Goal: Task Accomplishment & Management: Complete application form

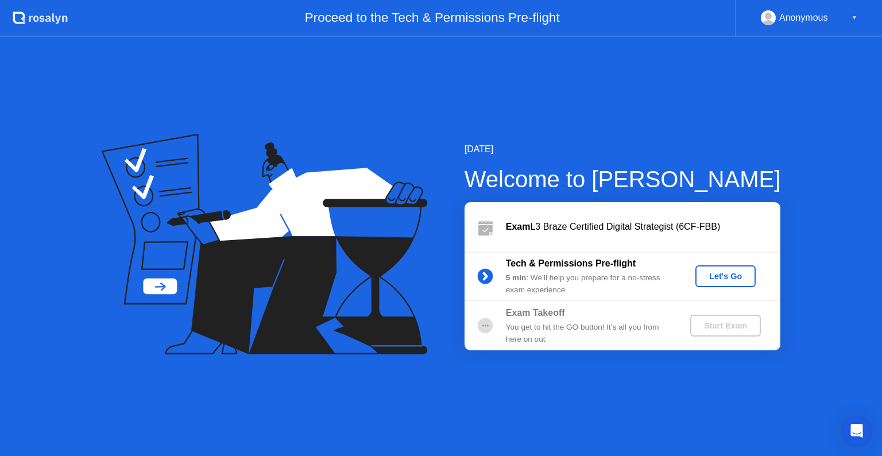
click at [727, 272] on div "Let's Go" at bounding box center [725, 276] width 51 height 9
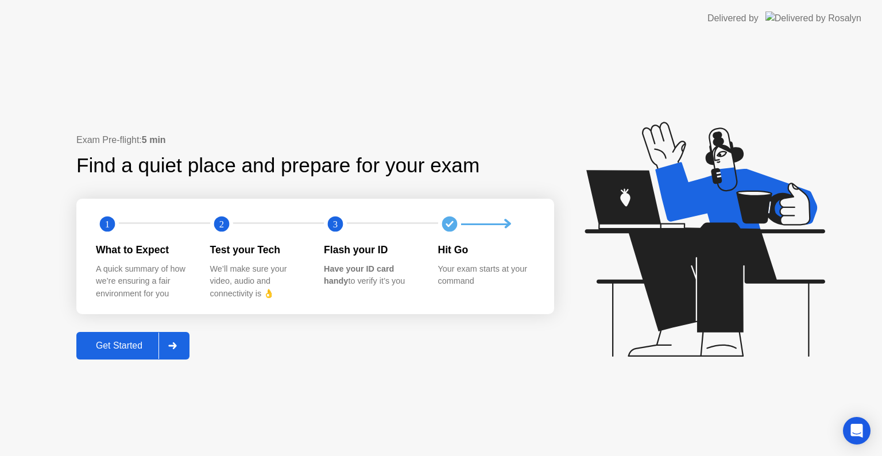
click at [119, 344] on div "Get Started" at bounding box center [119, 345] width 79 height 10
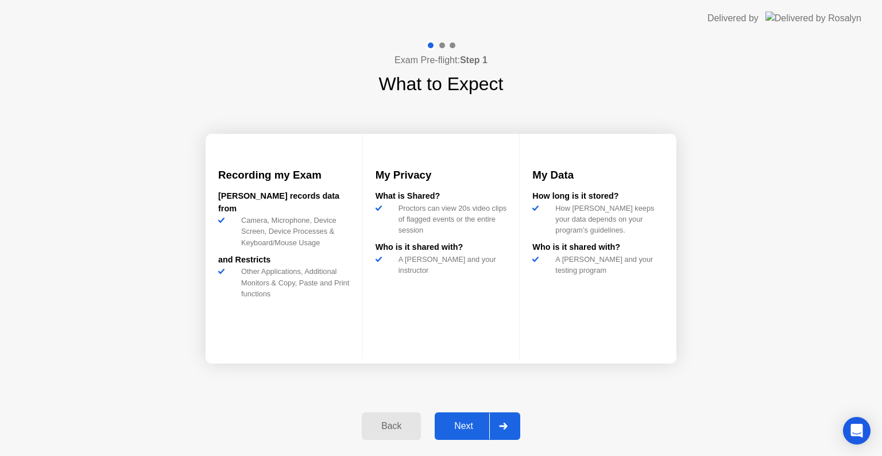
click at [460, 426] on div "Next" at bounding box center [463, 426] width 51 height 10
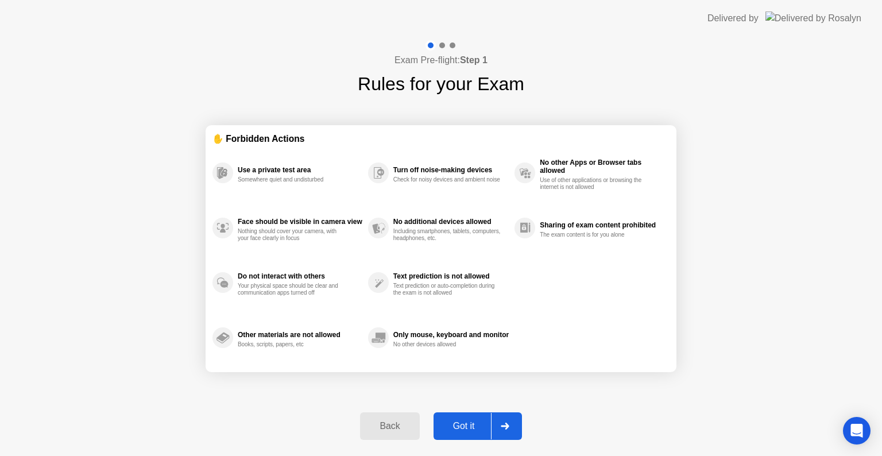
click at [464, 427] on div "Got it" at bounding box center [464, 426] width 54 height 10
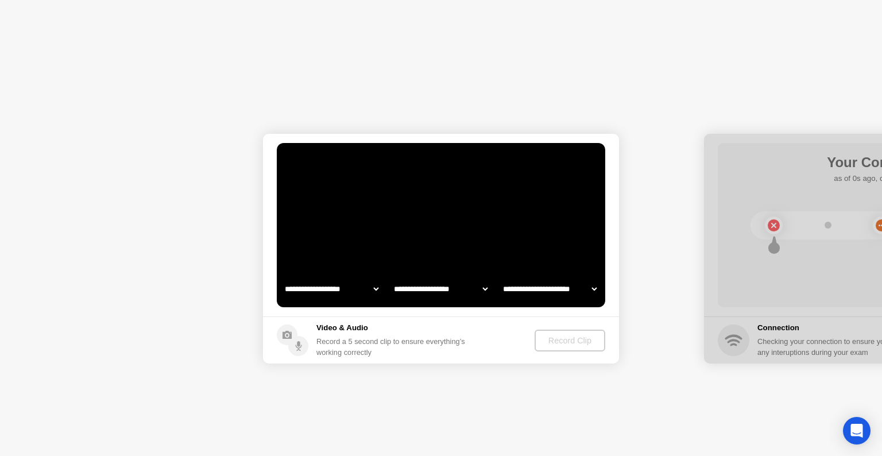
select select "**********"
select select "*******"
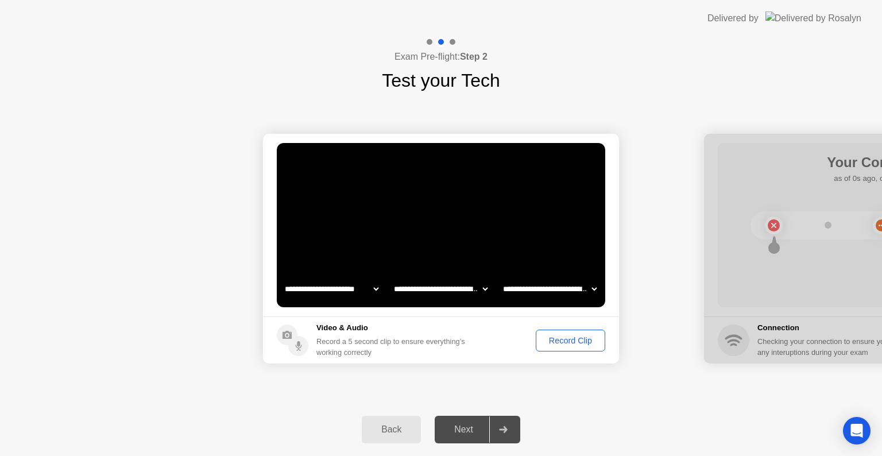
click at [551, 345] on div "Record Clip" at bounding box center [570, 340] width 61 height 9
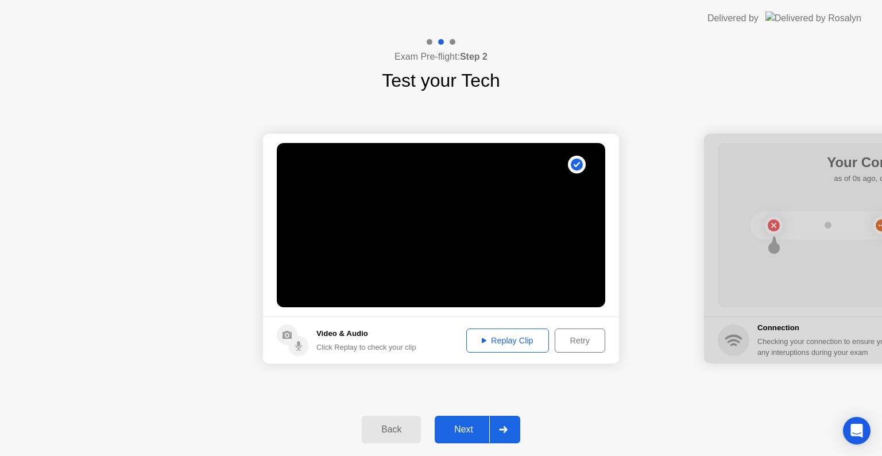
click at [532, 345] on div "Replay Clip" at bounding box center [507, 340] width 75 height 9
click at [480, 429] on div "Next" at bounding box center [463, 429] width 51 height 10
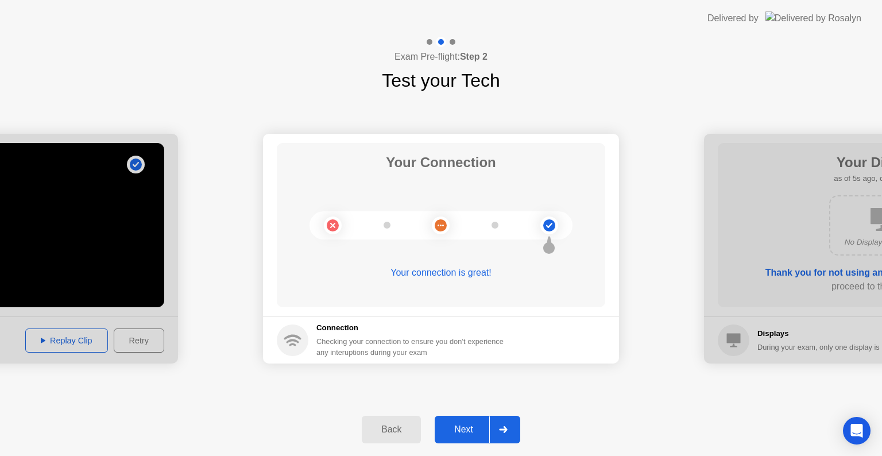
click at [473, 427] on div "Next" at bounding box center [463, 429] width 51 height 10
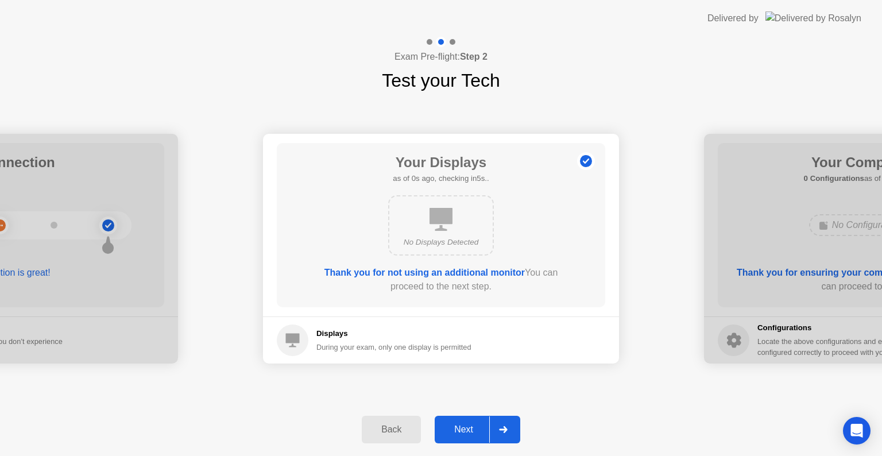
click at [472, 429] on div "Next" at bounding box center [463, 429] width 51 height 10
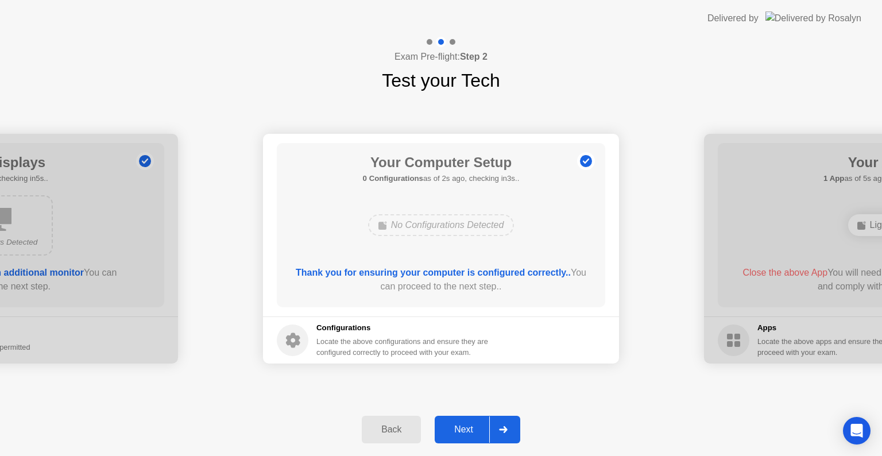
click at [471, 429] on div "Next" at bounding box center [463, 429] width 51 height 10
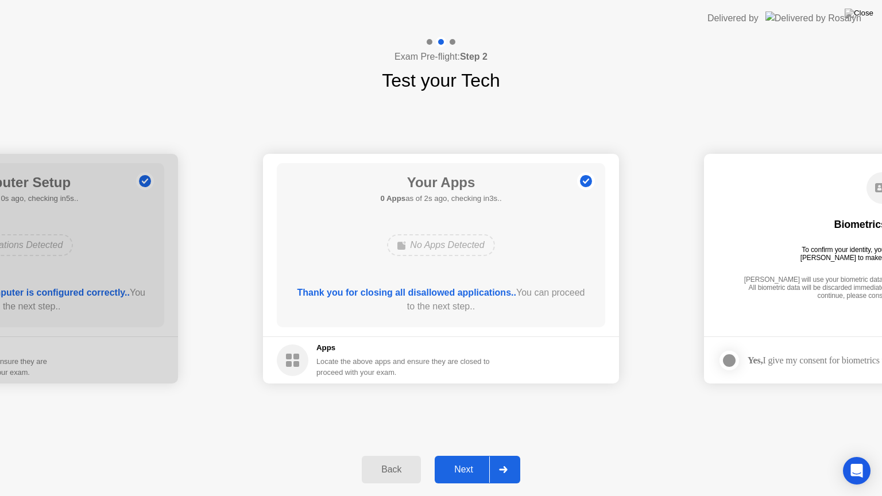
click at [470, 455] on div "Next" at bounding box center [463, 469] width 51 height 10
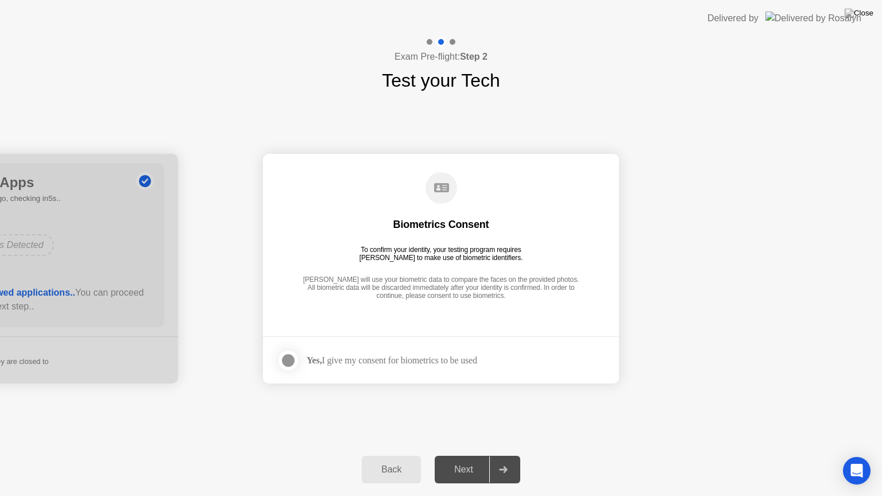
click at [291, 361] on div at bounding box center [288, 361] width 14 height 14
click at [456, 455] on div "Next" at bounding box center [463, 469] width 51 height 10
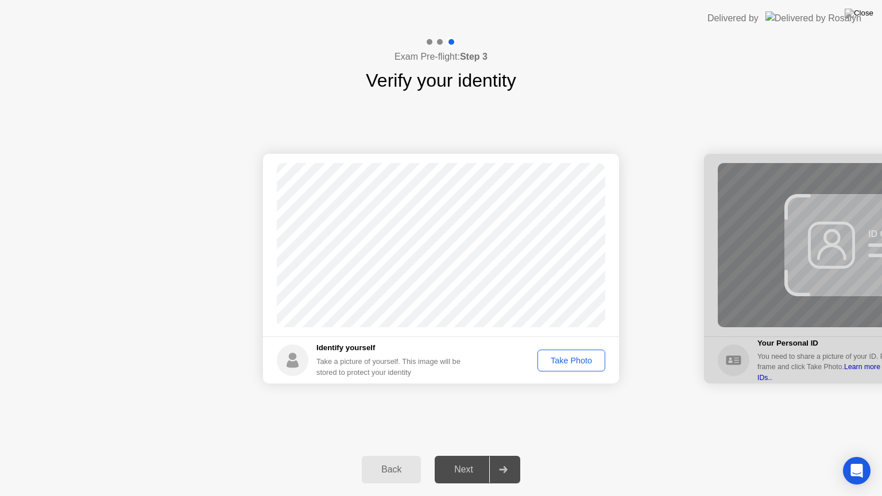
click at [564, 358] on div "Take Photo" at bounding box center [571, 360] width 60 height 9
click at [592, 361] on div "Retake" at bounding box center [578, 360] width 45 height 9
click at [592, 361] on div "Take Photo" at bounding box center [571, 360] width 60 height 9
click at [492, 455] on div at bounding box center [503, 469] width 28 height 26
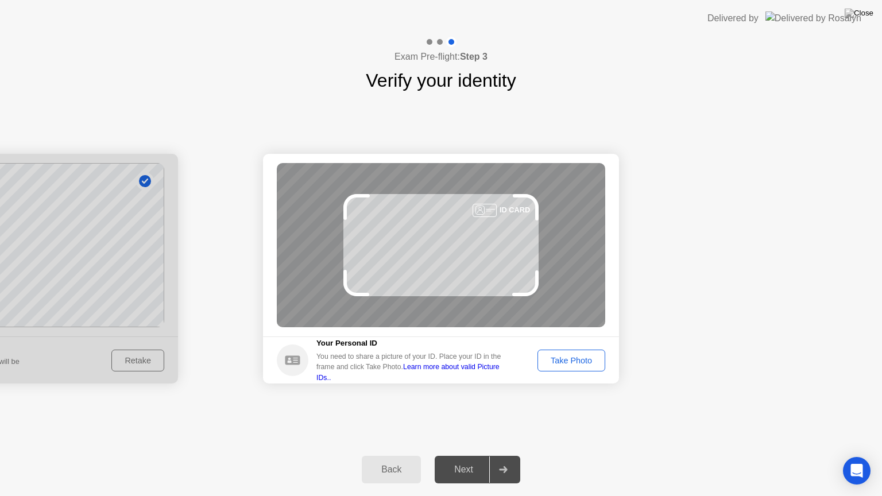
click at [567, 363] on div "Take Photo" at bounding box center [571, 360] width 60 height 9
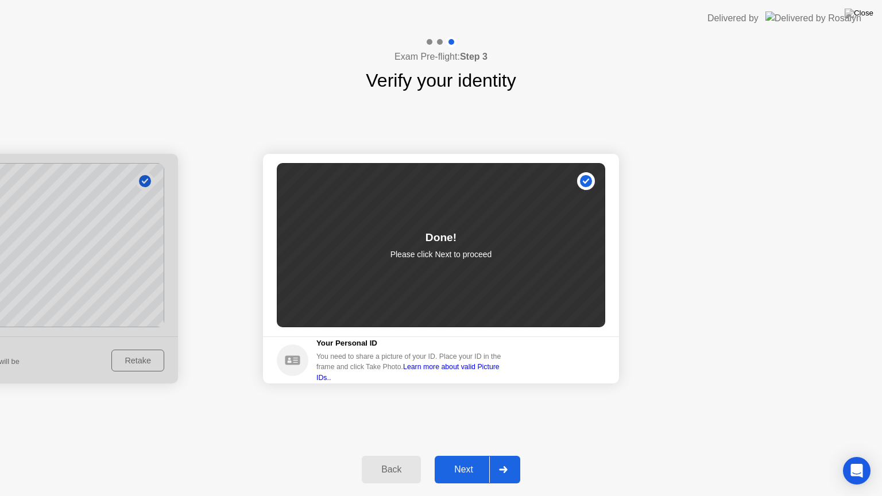
click at [493, 455] on div at bounding box center [503, 469] width 28 height 26
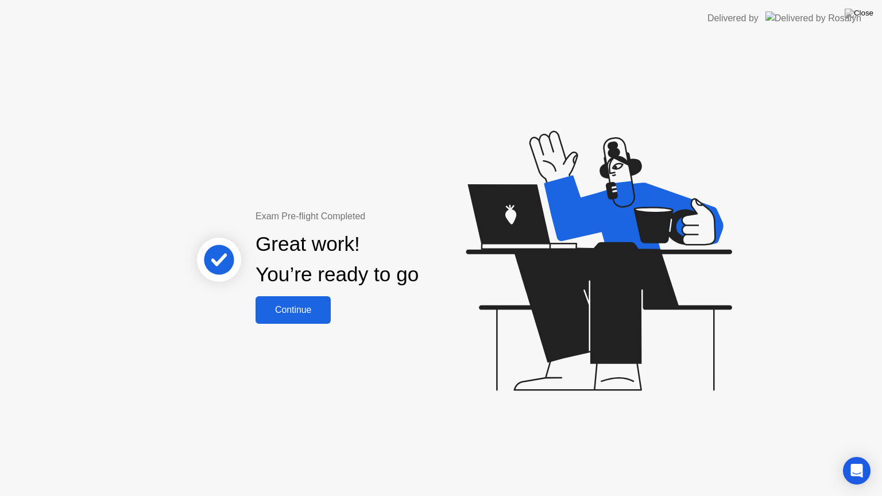
click at [309, 315] on div "Continue" at bounding box center [293, 310] width 68 height 10
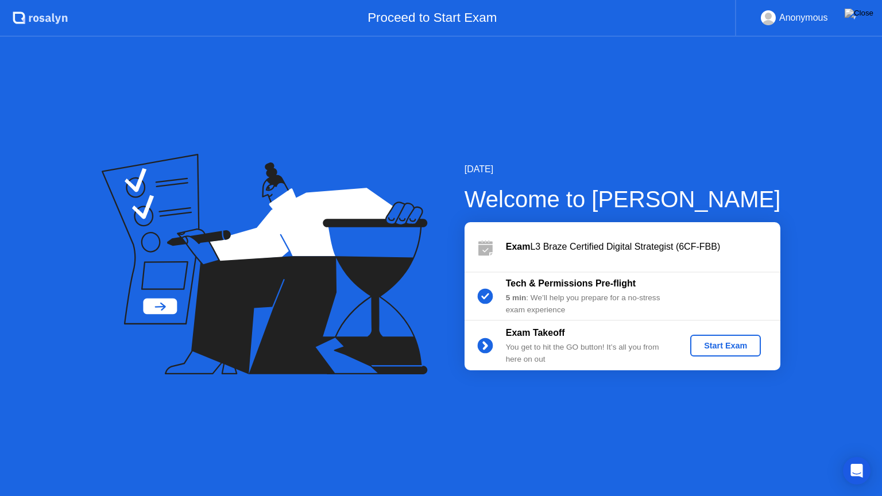
click at [723, 350] on div "Start Exam" at bounding box center [725, 345] width 61 height 9
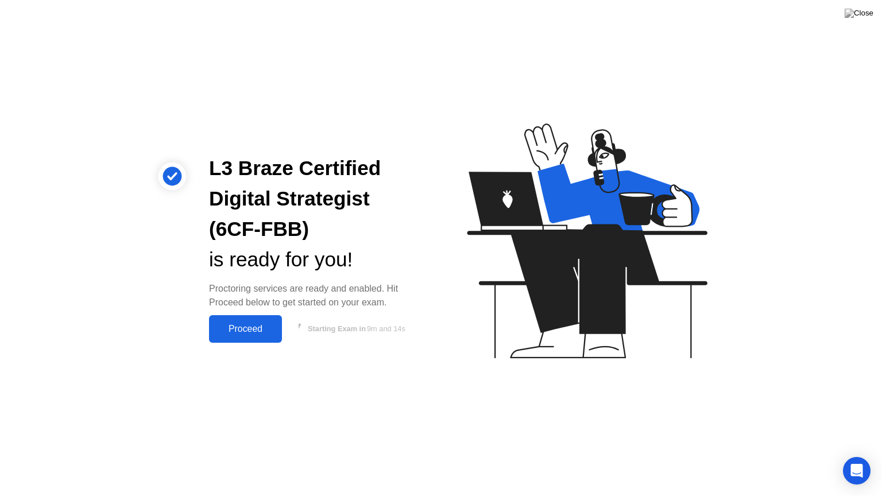
click at [259, 328] on div "Proceed" at bounding box center [245, 329] width 66 height 10
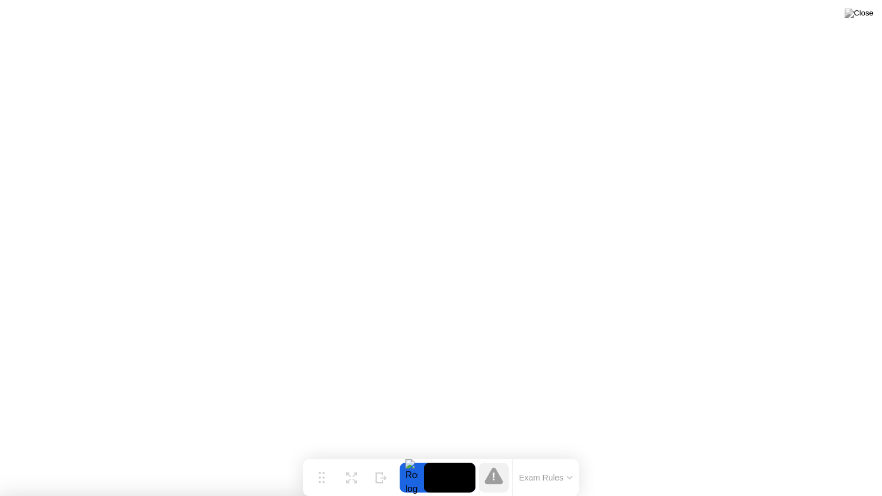
click at [866, 16] on img at bounding box center [858, 13] width 29 height 9
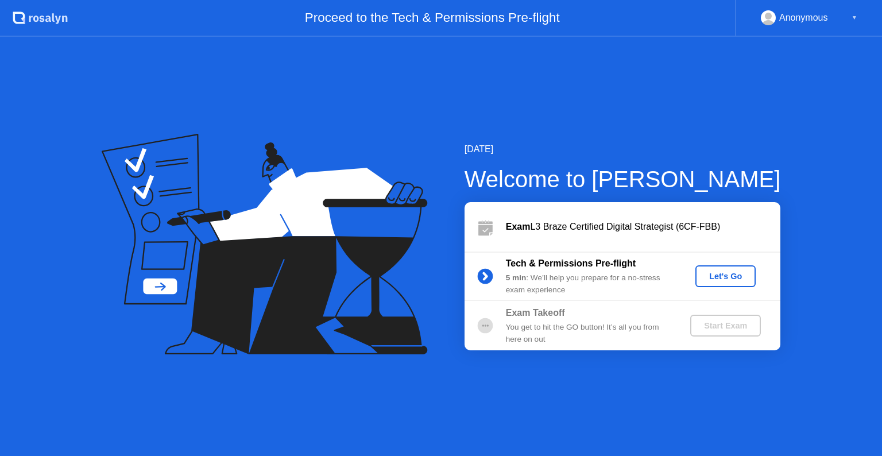
click at [723, 277] on div "Let's Go" at bounding box center [725, 276] width 51 height 9
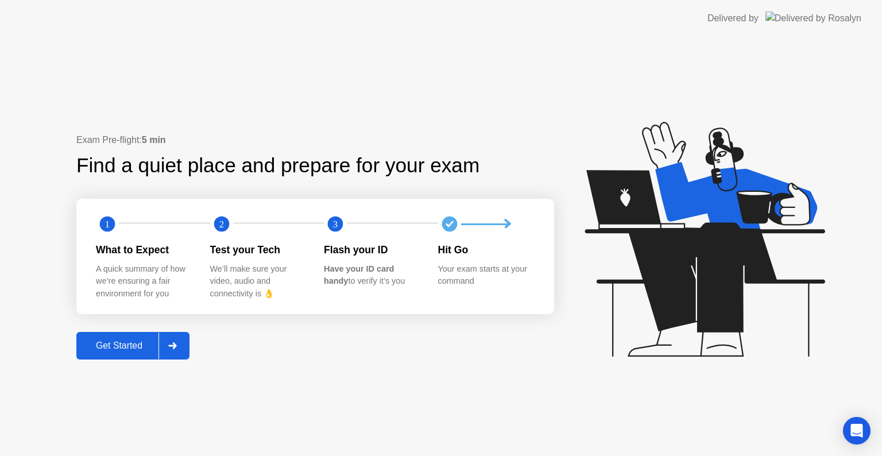
click at [133, 337] on button "Get Started" at bounding box center [132, 346] width 113 height 28
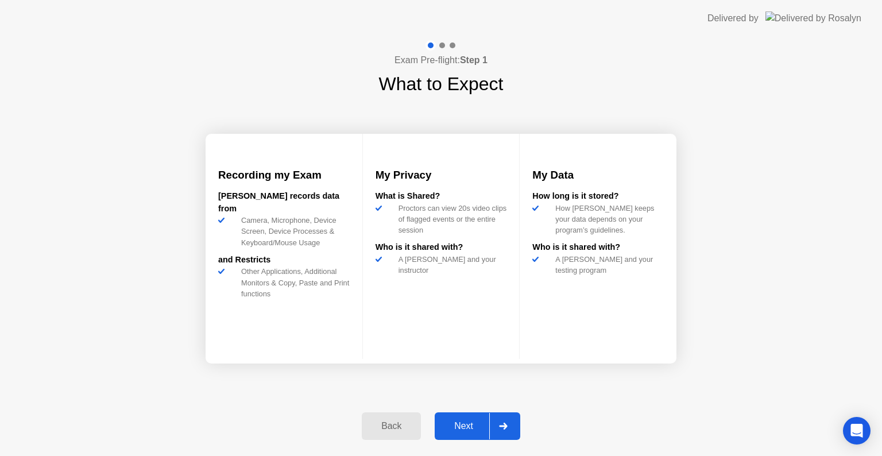
click at [476, 421] on div "Next" at bounding box center [463, 426] width 51 height 10
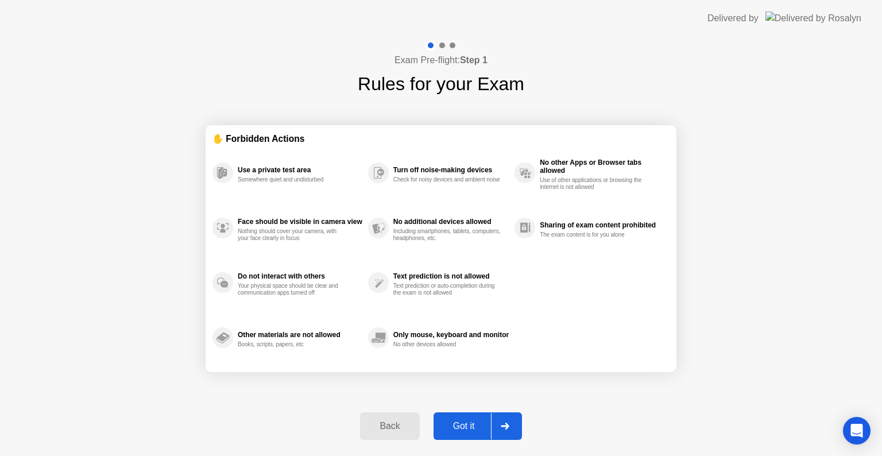
click at [492, 421] on div at bounding box center [505, 426] width 28 height 26
select select "**********"
select select "*******"
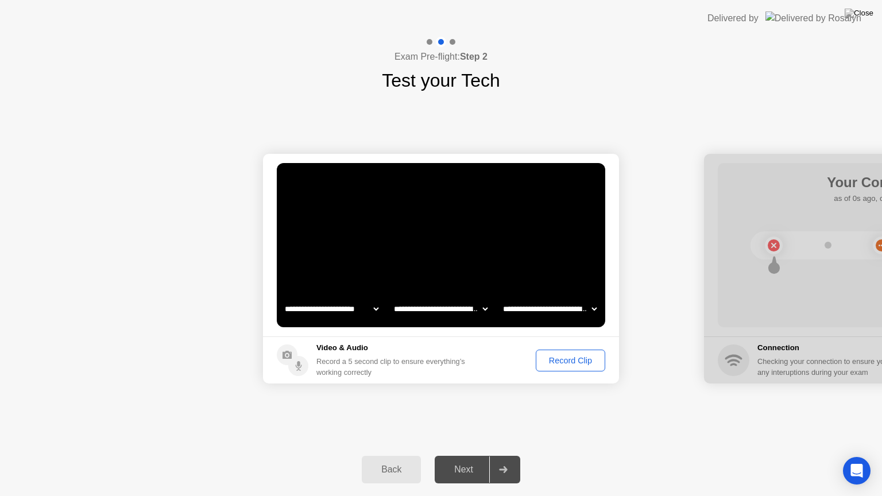
click at [551, 358] on div "Record Clip" at bounding box center [570, 360] width 61 height 9
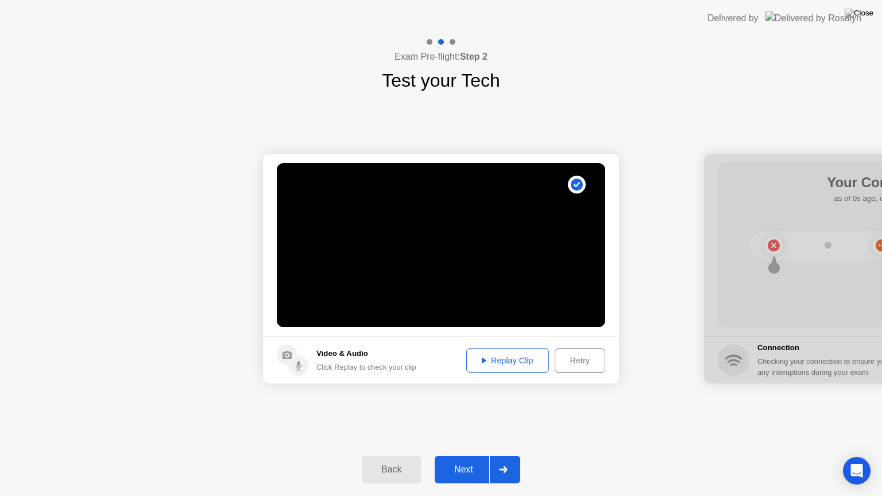
click at [533, 371] on button "Replay Clip" at bounding box center [507, 360] width 83 height 24
click at [489, 455] on div at bounding box center [503, 469] width 28 height 26
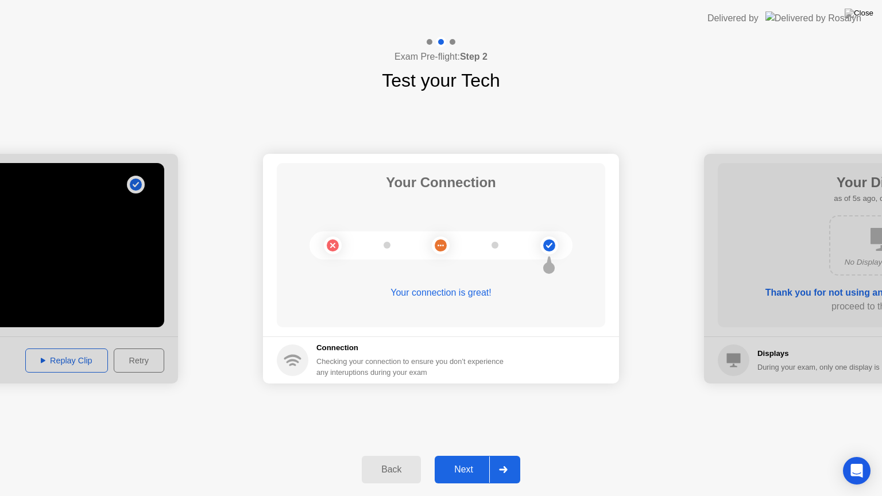
click at [495, 455] on div at bounding box center [503, 469] width 28 height 26
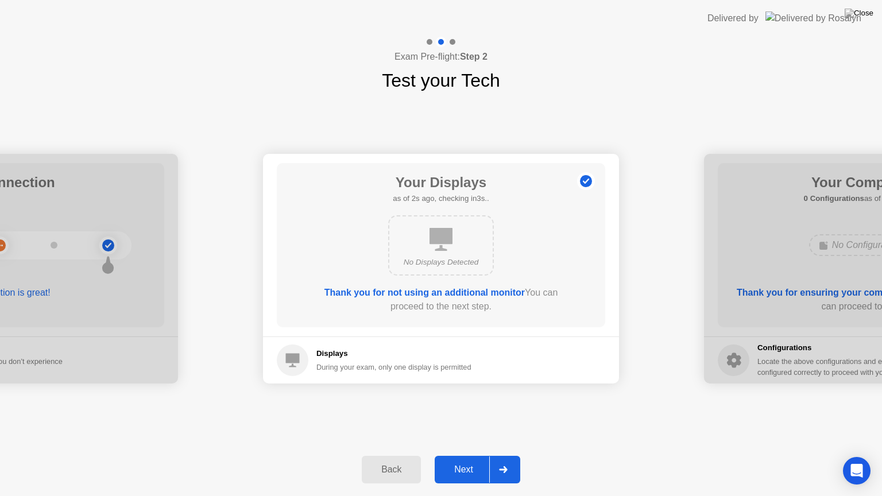
click at [481, 455] on div "Next" at bounding box center [463, 469] width 51 height 10
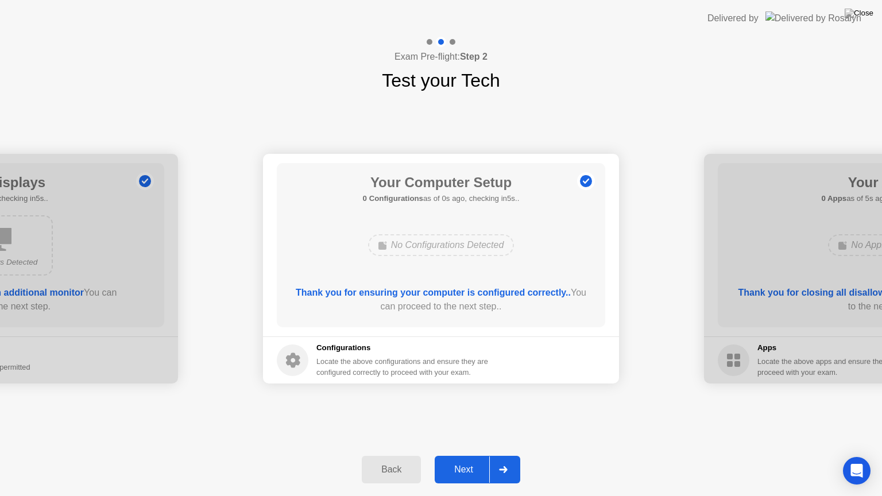
click at [481, 455] on div "Next" at bounding box center [463, 469] width 51 height 10
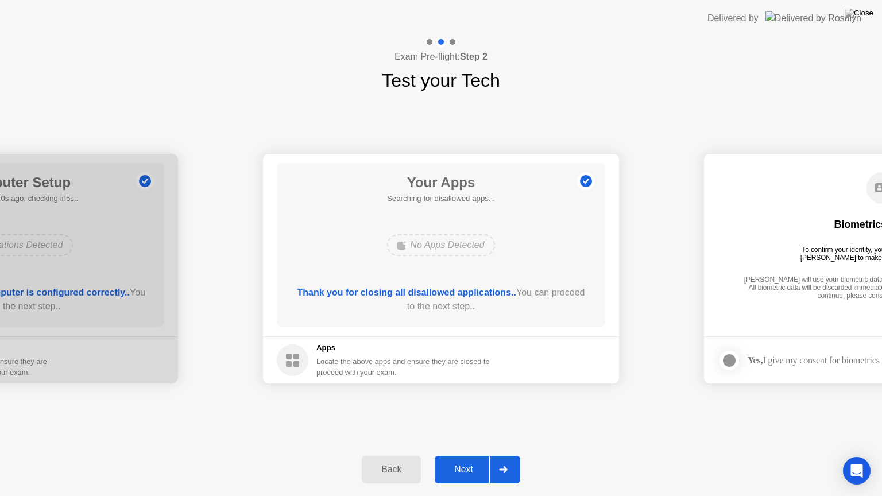
click at [482, 455] on div "Next" at bounding box center [463, 469] width 51 height 10
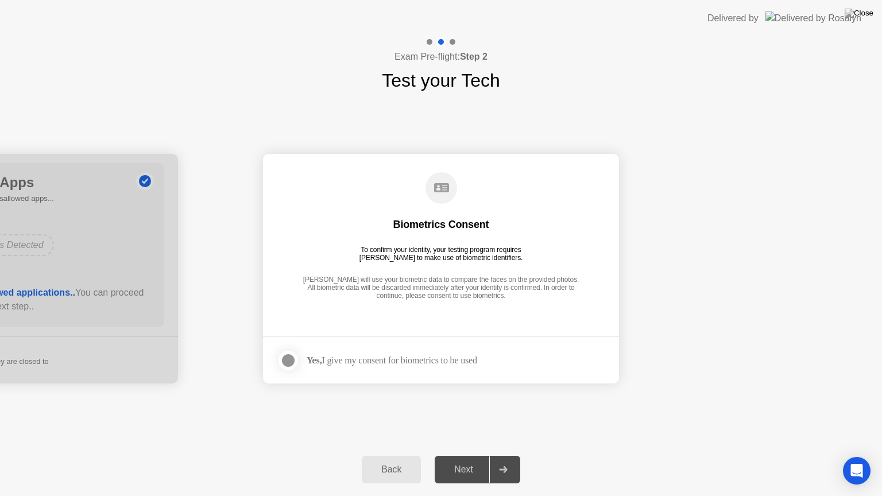
click at [352, 359] on div "Yes, I give my consent for biometrics to be used" at bounding box center [392, 360] width 170 height 11
click at [290, 359] on div at bounding box center [288, 361] width 14 height 14
click at [471, 455] on div "Next" at bounding box center [463, 469] width 51 height 10
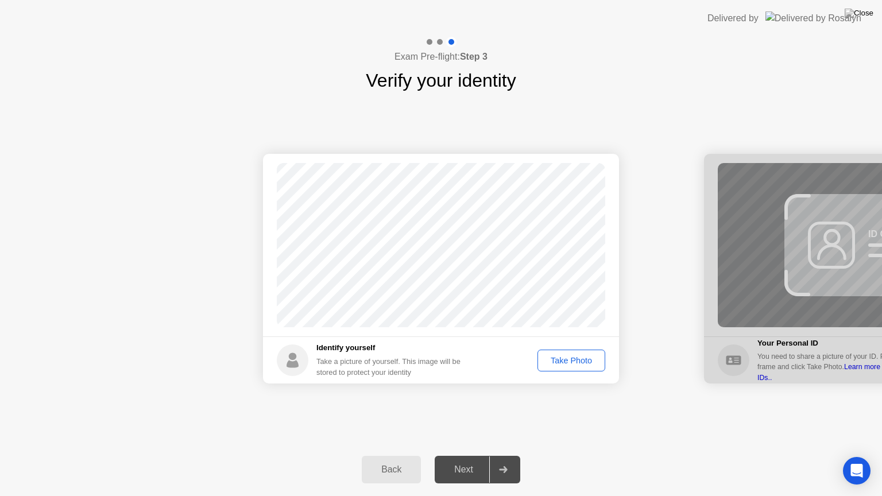
click at [572, 358] on div "Take Photo" at bounding box center [571, 360] width 60 height 9
click at [462, 455] on div "Next" at bounding box center [463, 469] width 51 height 10
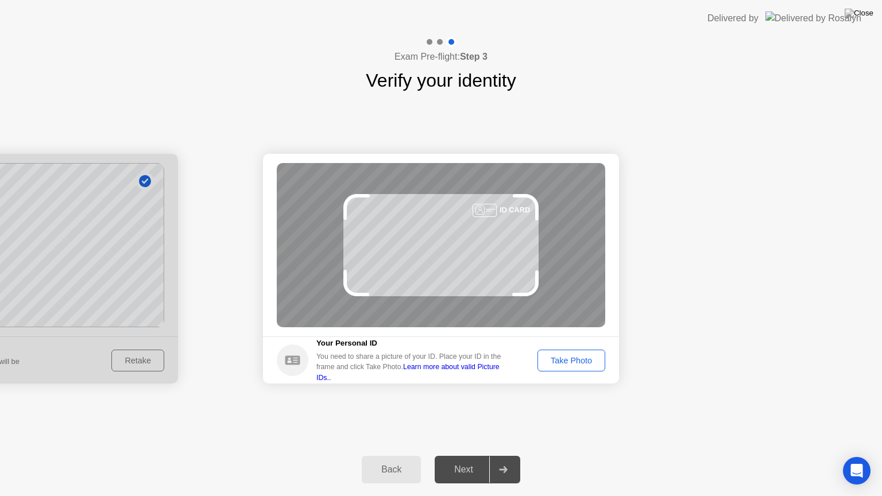
click at [572, 361] on div "Take Photo" at bounding box center [571, 360] width 60 height 9
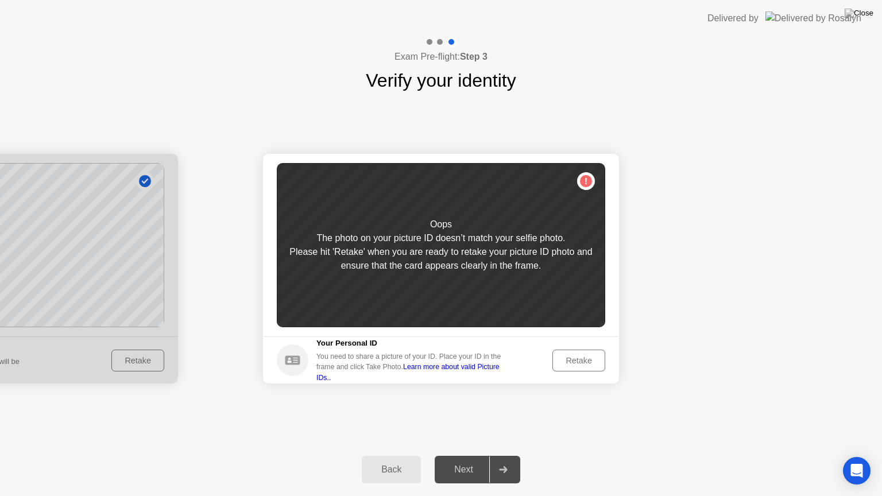
click at [572, 357] on div "Retake" at bounding box center [578, 360] width 45 height 9
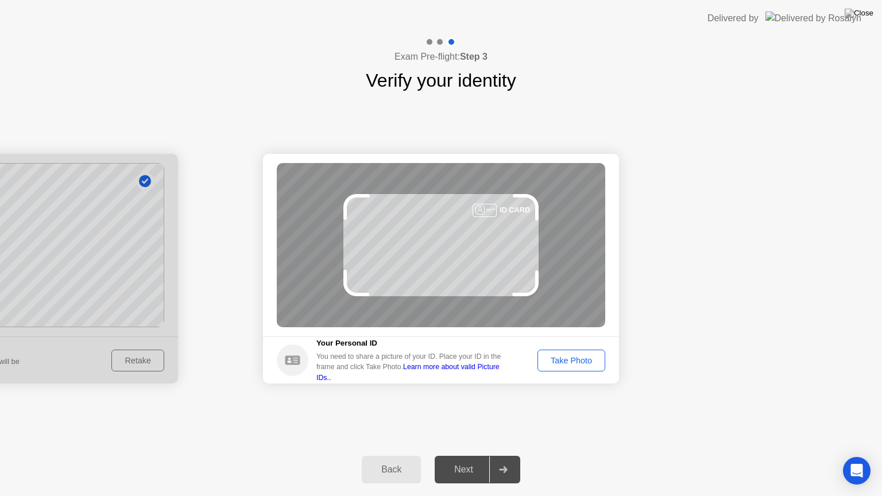
click at [572, 357] on div "Take Photo" at bounding box center [571, 360] width 60 height 9
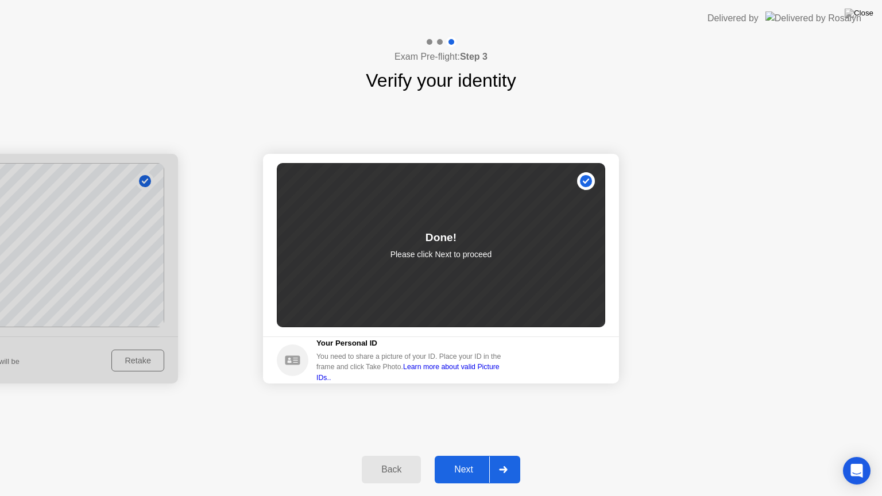
click at [498, 455] on div at bounding box center [503, 469] width 28 height 26
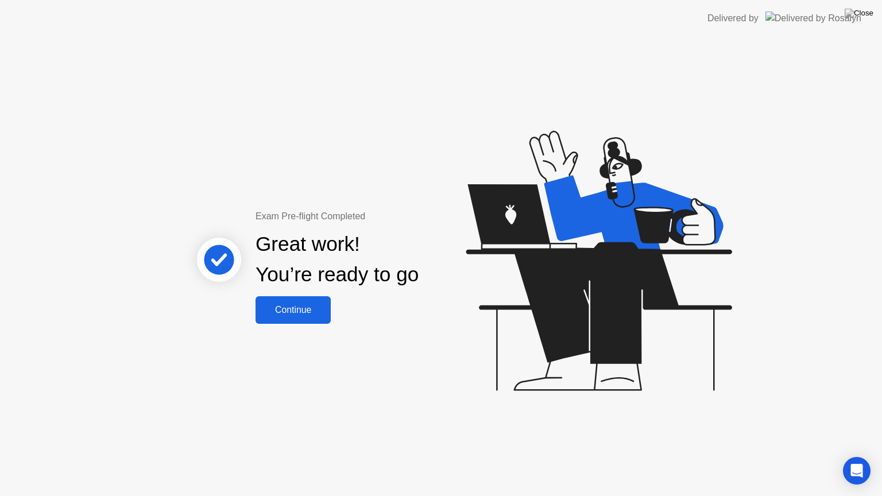
click at [316, 312] on div "Continue" at bounding box center [293, 310] width 68 height 10
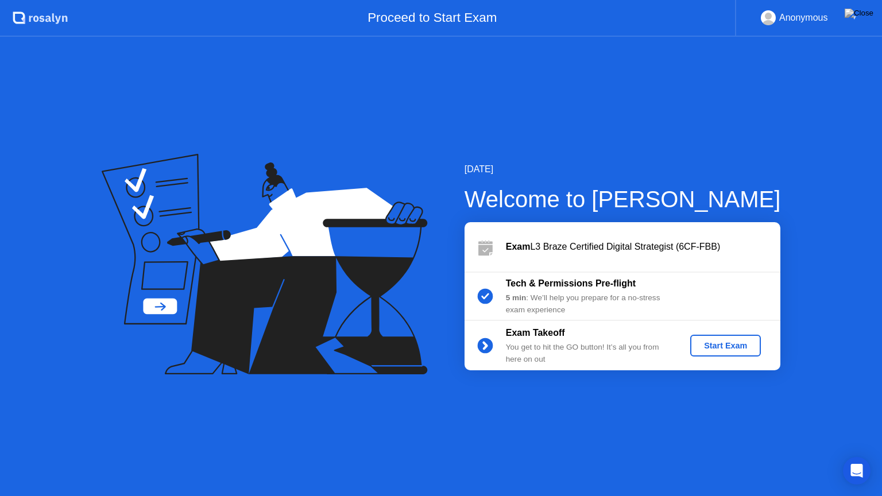
click at [747, 350] on div "Start Exam" at bounding box center [725, 345] width 61 height 9
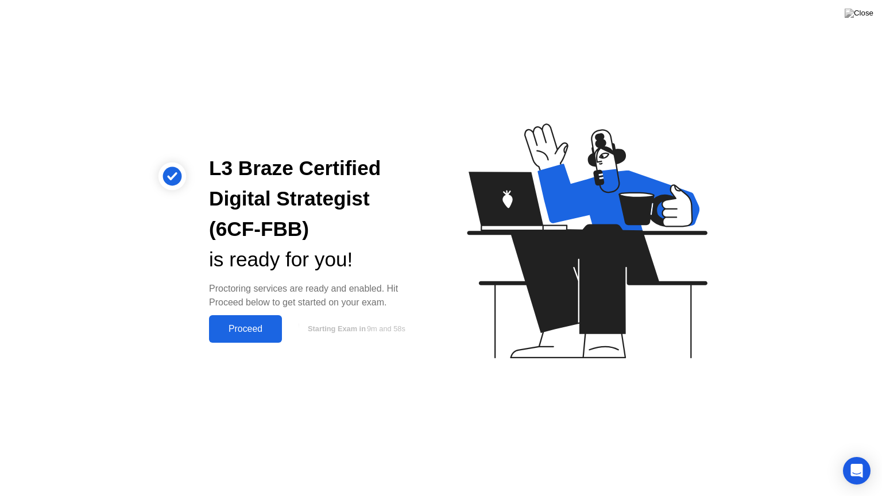
click at [263, 331] on div "Proceed" at bounding box center [245, 329] width 66 height 10
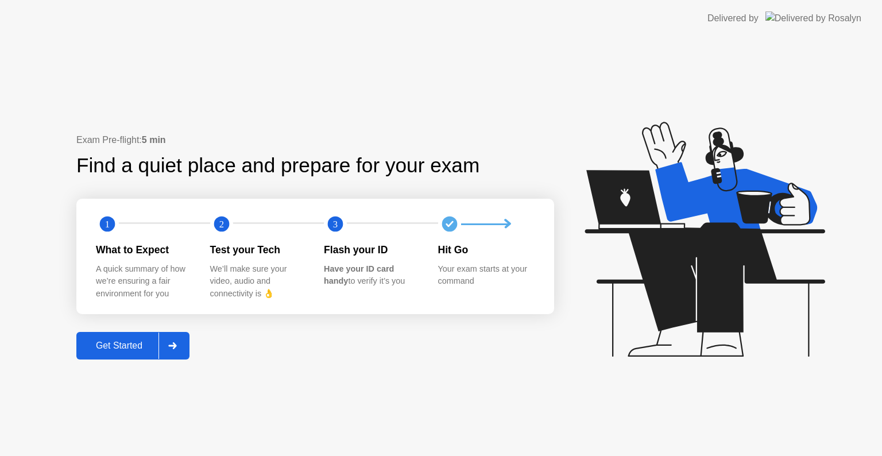
click at [152, 353] on button "Get Started" at bounding box center [132, 346] width 113 height 28
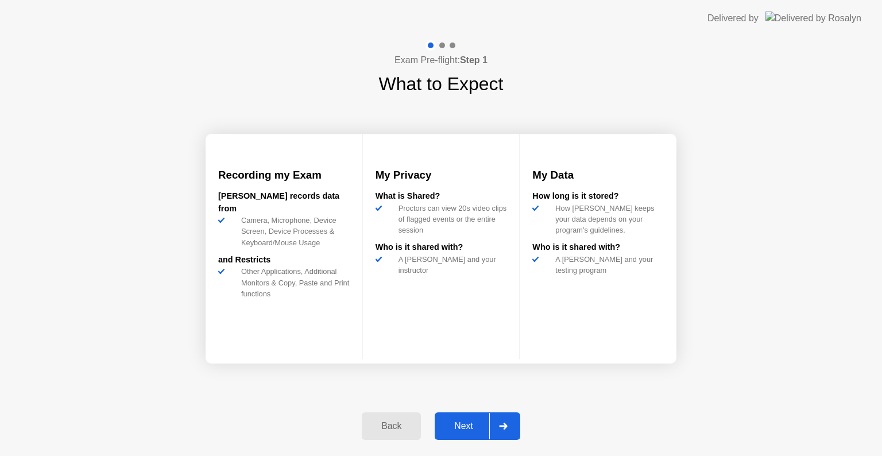
click at [485, 421] on div "Next" at bounding box center [463, 426] width 51 height 10
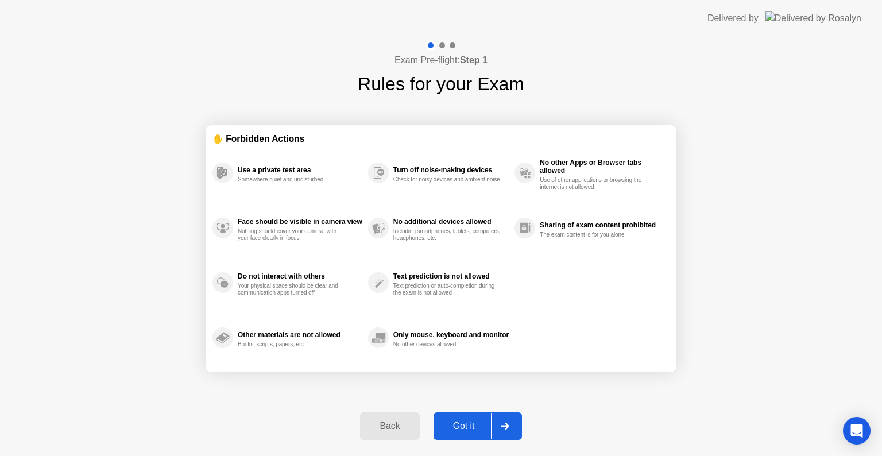
click at [498, 418] on div at bounding box center [505, 426] width 28 height 26
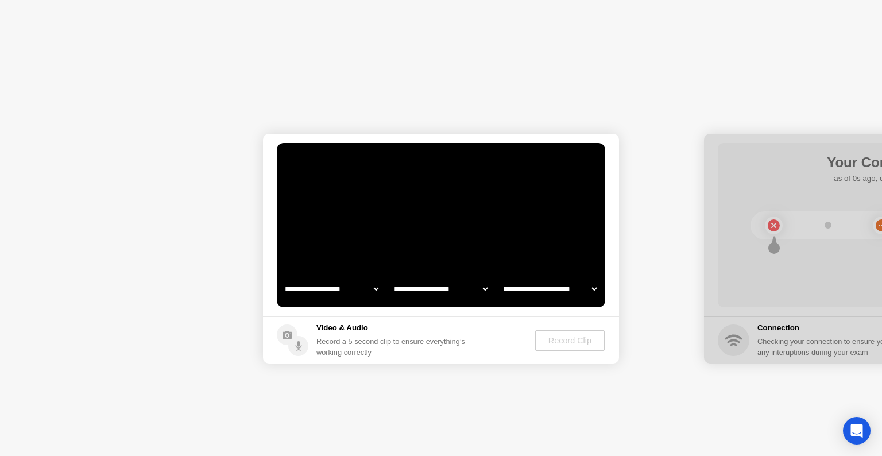
select select "**********"
select select "*******"
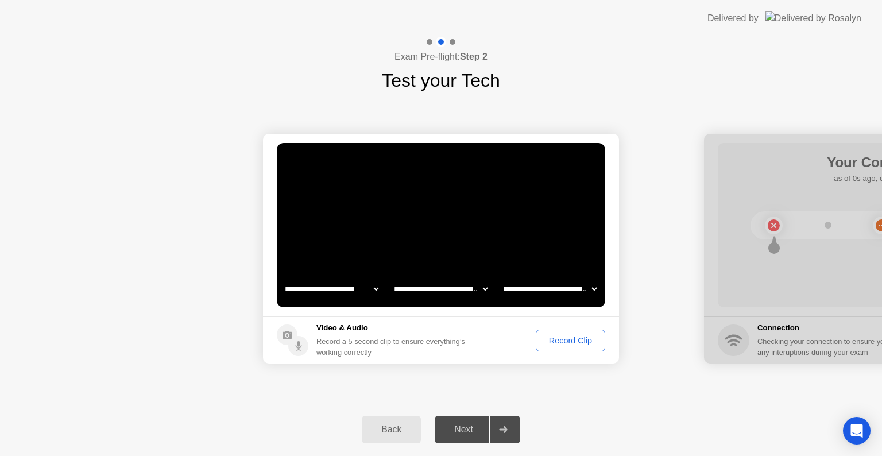
click at [481, 289] on select "**********" at bounding box center [441, 288] width 98 height 23
select select "**********"
click at [392, 277] on select "**********" at bounding box center [441, 288] width 98 height 23
click at [561, 338] on div "Record Clip" at bounding box center [570, 340] width 61 height 9
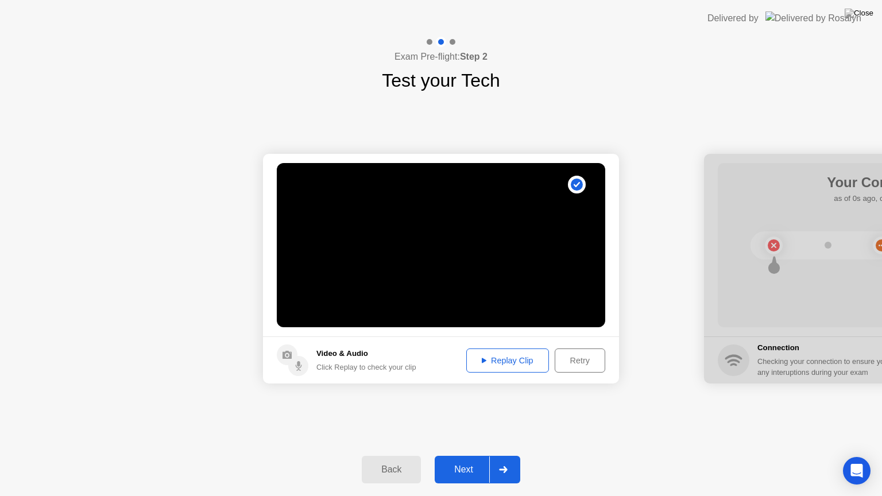
click at [525, 361] on div "Replay Clip" at bounding box center [507, 360] width 75 height 9
click at [508, 455] on div at bounding box center [503, 469] width 28 height 26
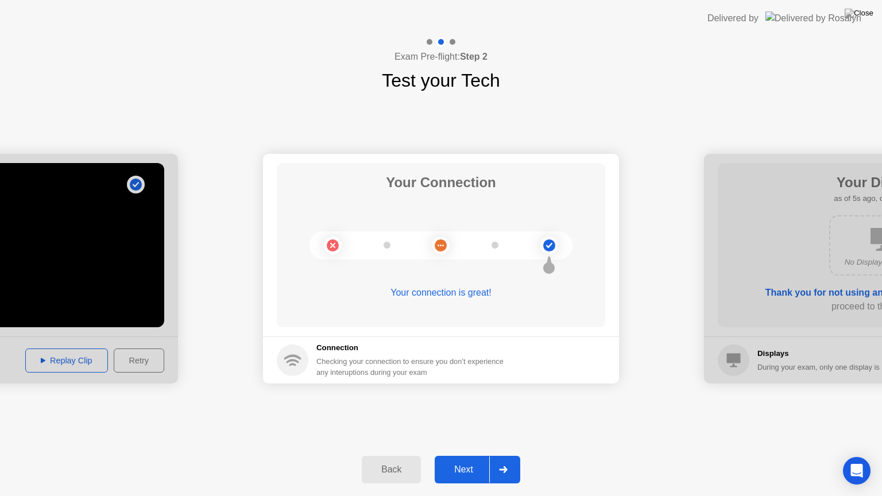
click at [502, 455] on div at bounding box center [503, 469] width 28 height 26
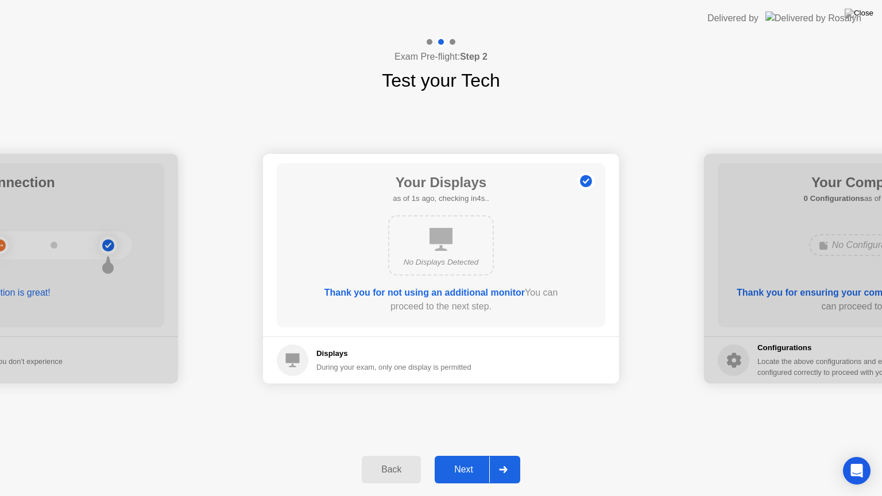
click at [507, 455] on icon at bounding box center [503, 469] width 9 height 7
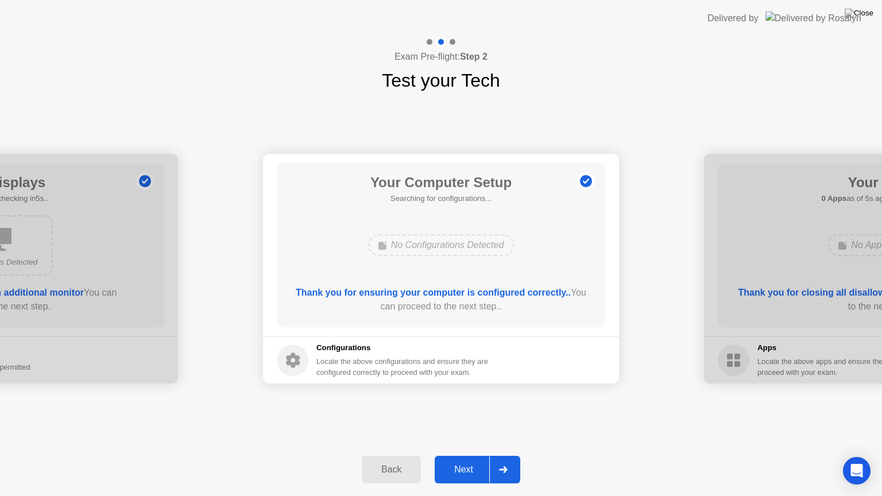
click at [507, 455] on icon at bounding box center [503, 469] width 9 height 7
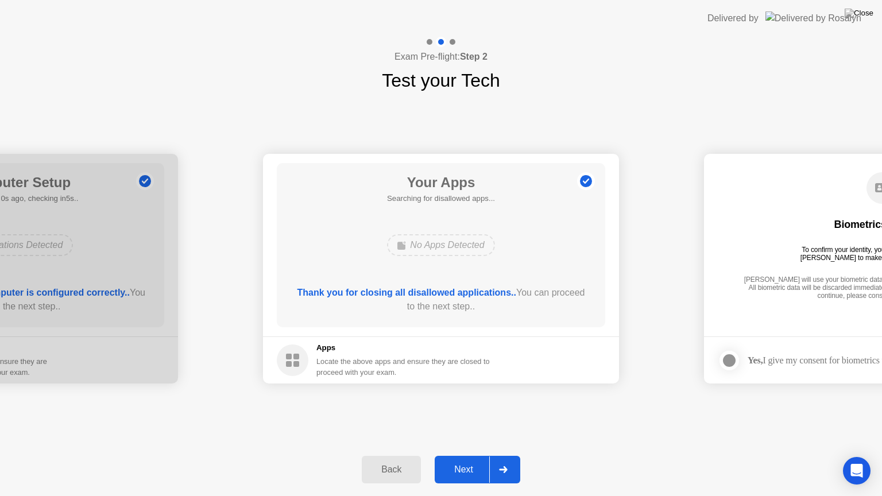
click at [507, 455] on icon at bounding box center [503, 469] width 9 height 7
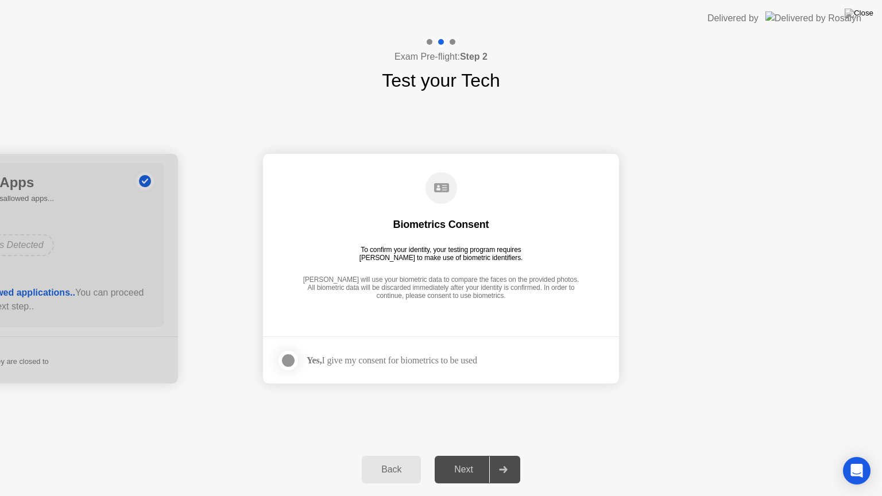
click at [337, 365] on div "Yes, I give my consent for biometrics to be used" at bounding box center [392, 360] width 170 height 11
click at [334, 361] on div "Yes, I give my consent for biometrics to be used" at bounding box center [392, 360] width 170 height 11
click at [286, 361] on div at bounding box center [288, 361] width 14 height 14
click at [494, 455] on div at bounding box center [503, 469] width 28 height 26
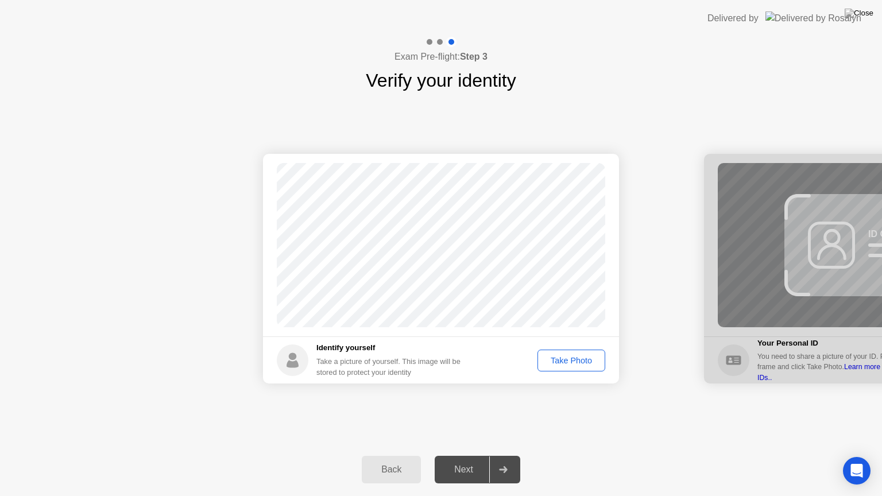
click at [572, 363] on div "Take Photo" at bounding box center [571, 360] width 60 height 9
click at [495, 455] on div at bounding box center [503, 469] width 28 height 26
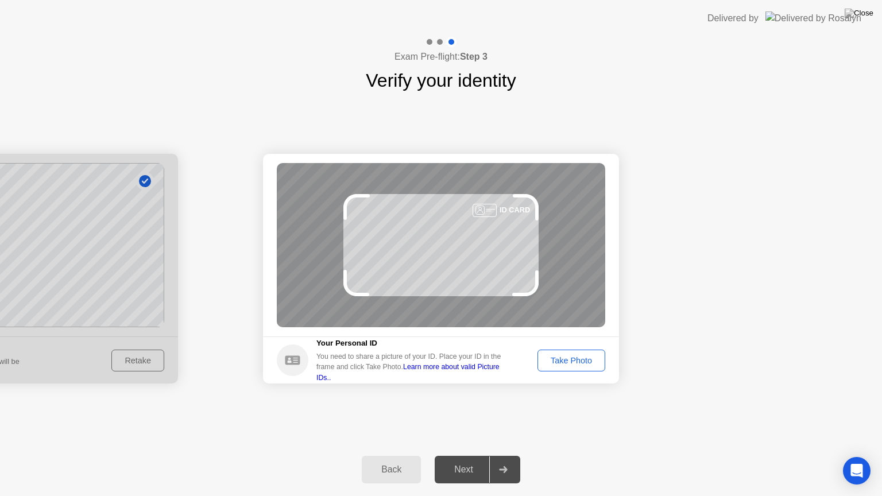
click at [550, 364] on div "Take Photo" at bounding box center [571, 360] width 60 height 9
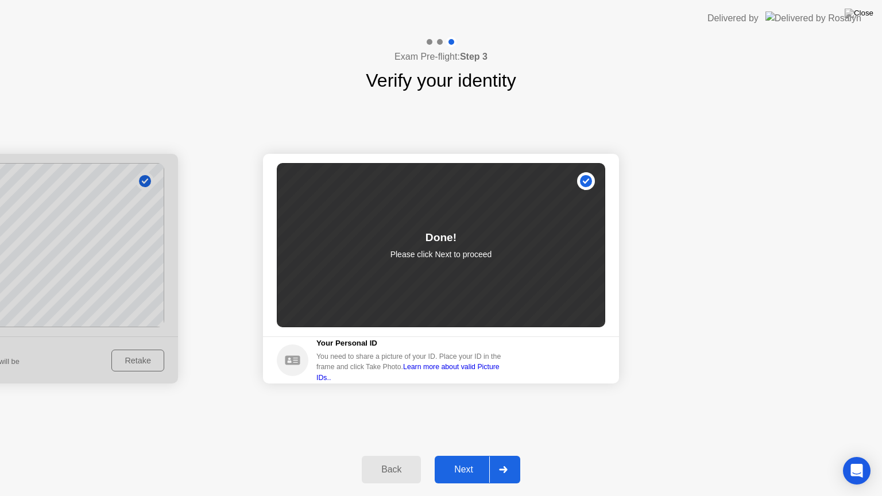
click at [501, 455] on icon at bounding box center [503, 469] width 8 height 7
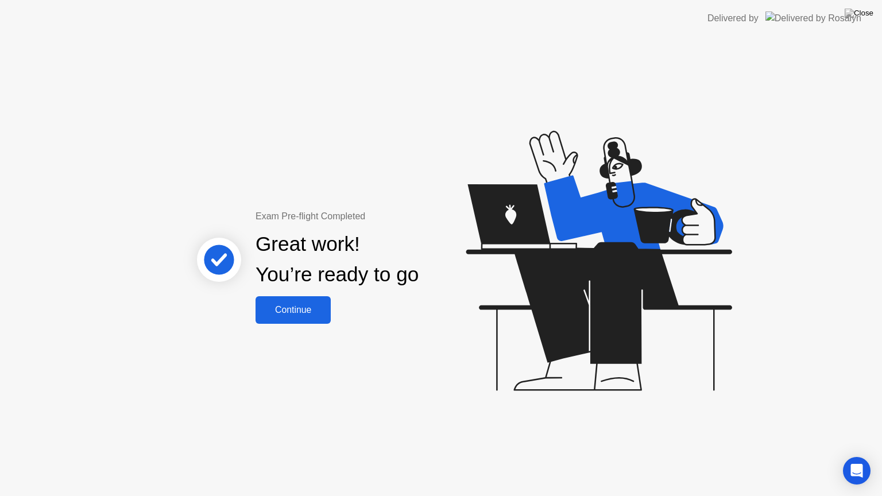
click at [301, 307] on div "Continue" at bounding box center [293, 310] width 68 height 10
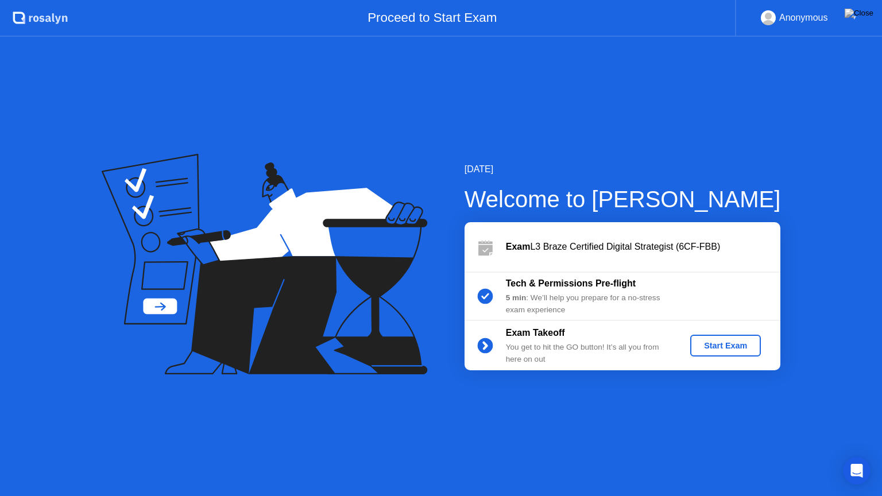
click at [745, 347] on div "Start Exam" at bounding box center [725, 345] width 61 height 9
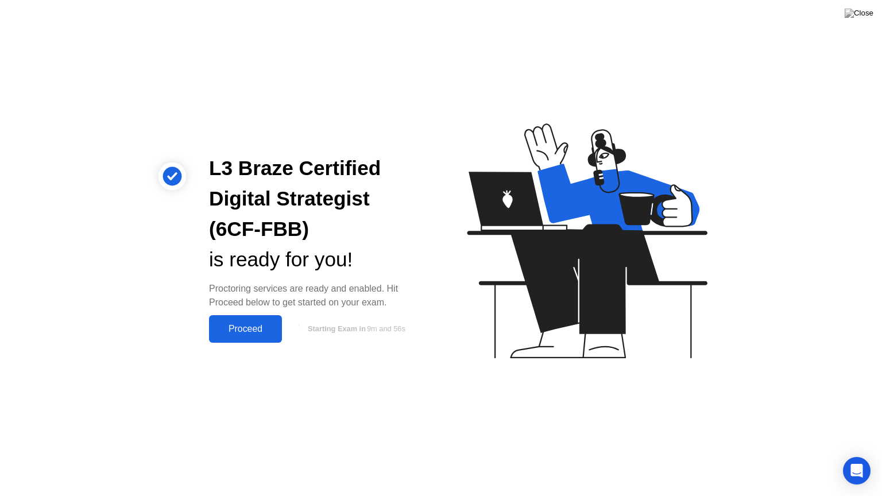
click at [261, 325] on div "Proceed" at bounding box center [245, 329] width 66 height 10
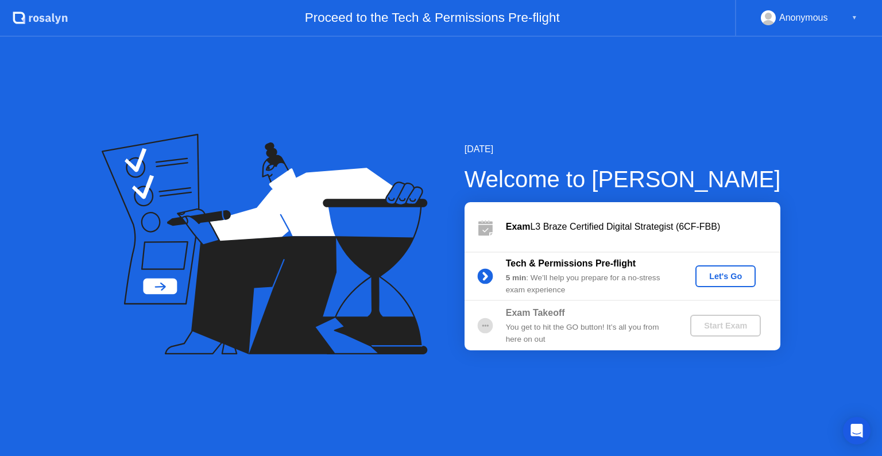
click at [708, 280] on div "Let's Go" at bounding box center [725, 276] width 51 height 9
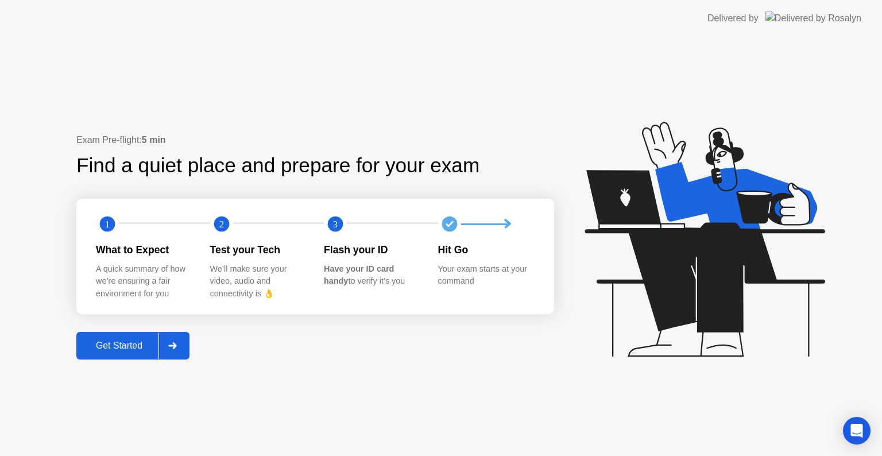
click at [166, 340] on div at bounding box center [172, 345] width 28 height 26
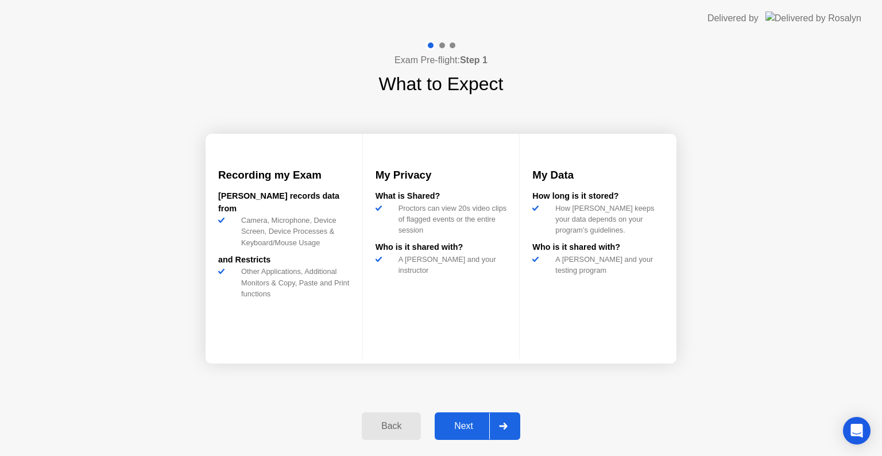
click at [494, 428] on div at bounding box center [503, 426] width 28 height 26
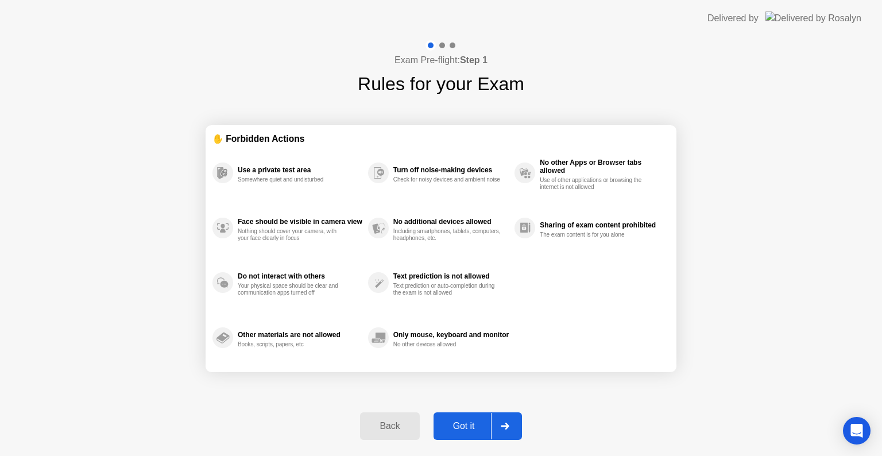
click at [467, 413] on button "Got it" at bounding box center [477, 426] width 88 height 28
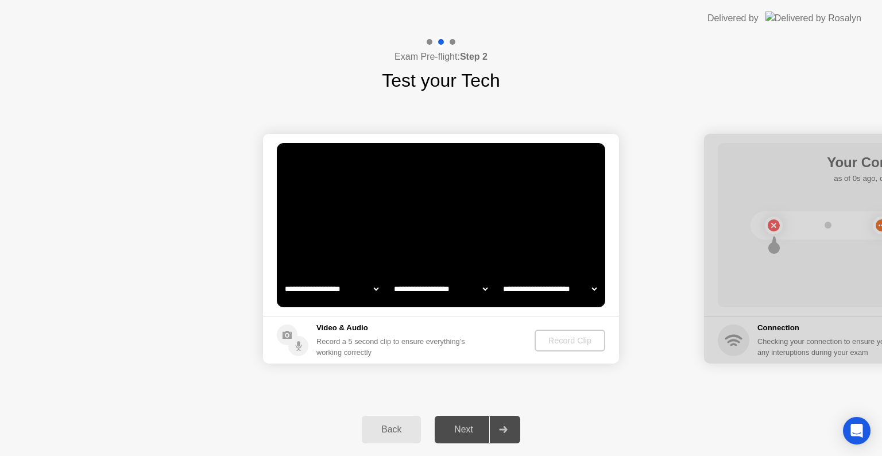
select select "**********"
select select "*******"
click at [555, 344] on div "Record Clip" at bounding box center [570, 340] width 61 height 9
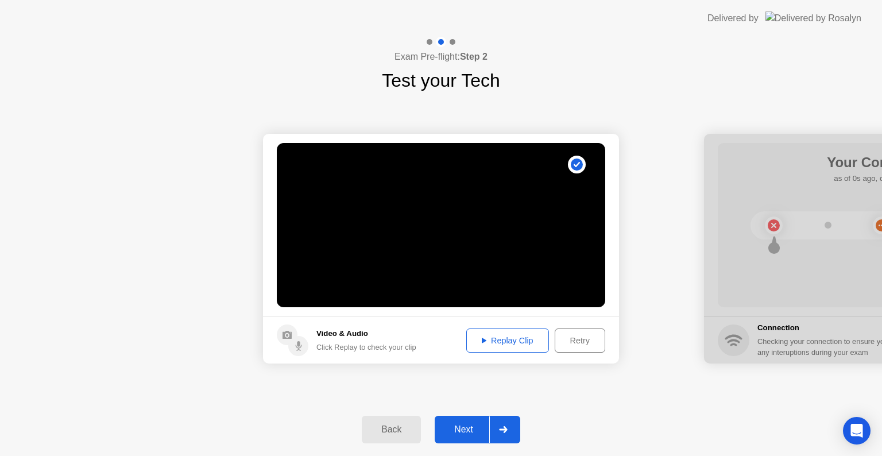
click at [534, 338] on div "Replay Clip" at bounding box center [507, 340] width 75 height 9
click at [584, 336] on div "Retry" at bounding box center [580, 340] width 42 height 9
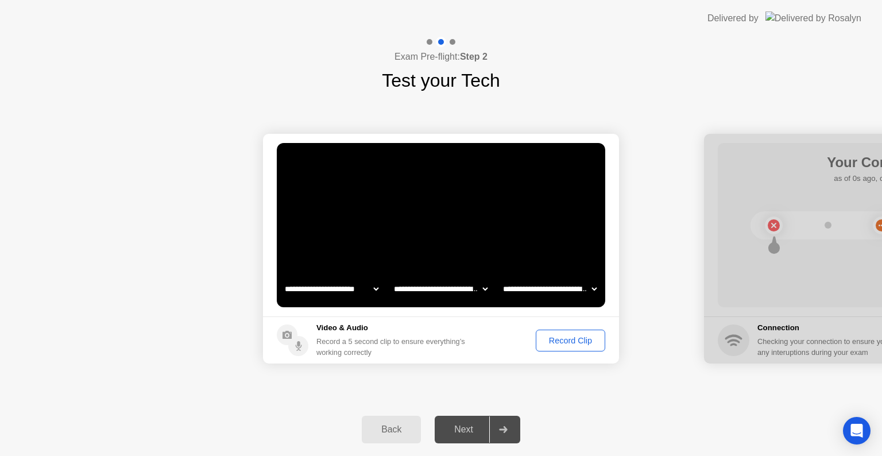
click at [533, 293] on select "**********" at bounding box center [550, 288] width 98 height 23
click at [479, 286] on select "**********" at bounding box center [441, 288] width 98 height 23
click at [498, 429] on div at bounding box center [503, 429] width 28 height 26
click at [578, 343] on div "Record Clip" at bounding box center [570, 340] width 61 height 9
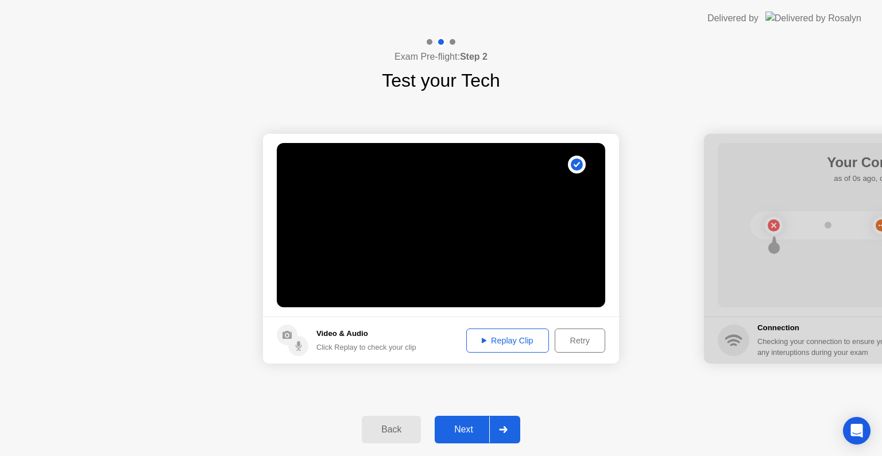
click at [510, 333] on button "Replay Clip" at bounding box center [507, 340] width 83 height 24
click at [502, 429] on icon at bounding box center [503, 429] width 8 height 7
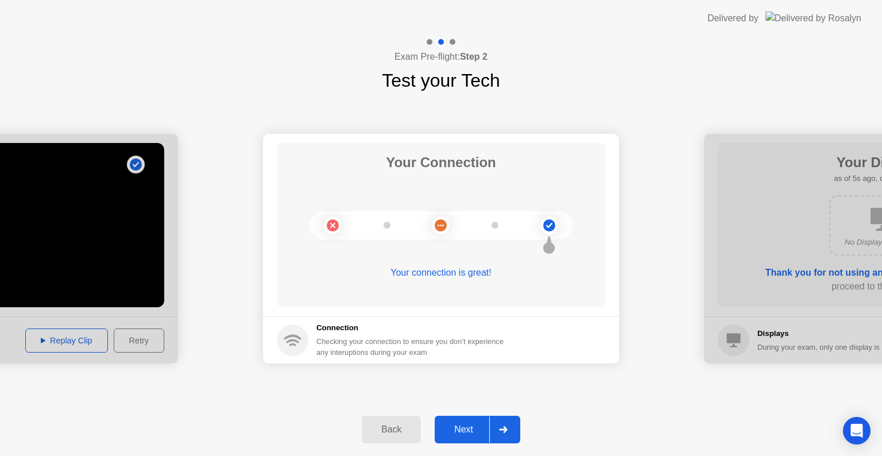
click at [498, 429] on div at bounding box center [503, 429] width 28 height 26
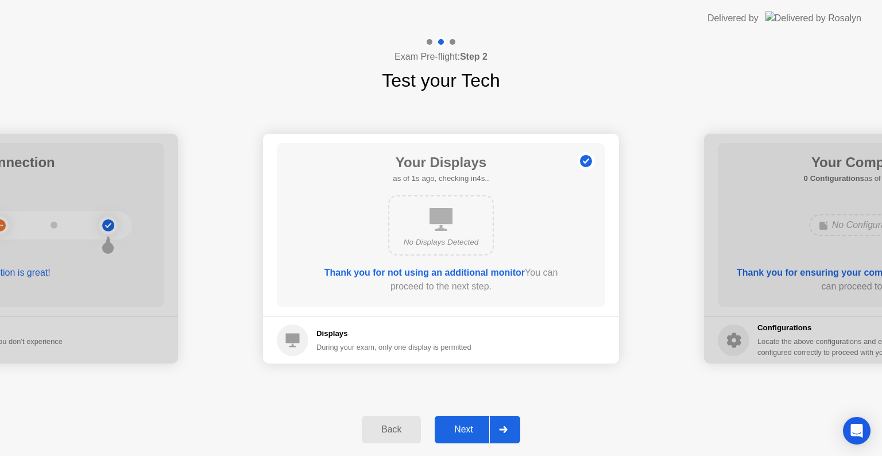
click at [498, 429] on div at bounding box center [503, 429] width 28 height 26
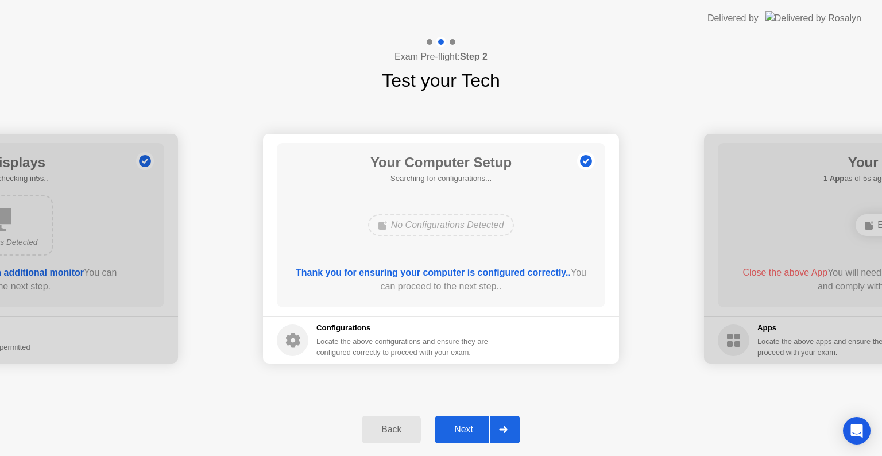
click at [497, 427] on div at bounding box center [503, 429] width 28 height 26
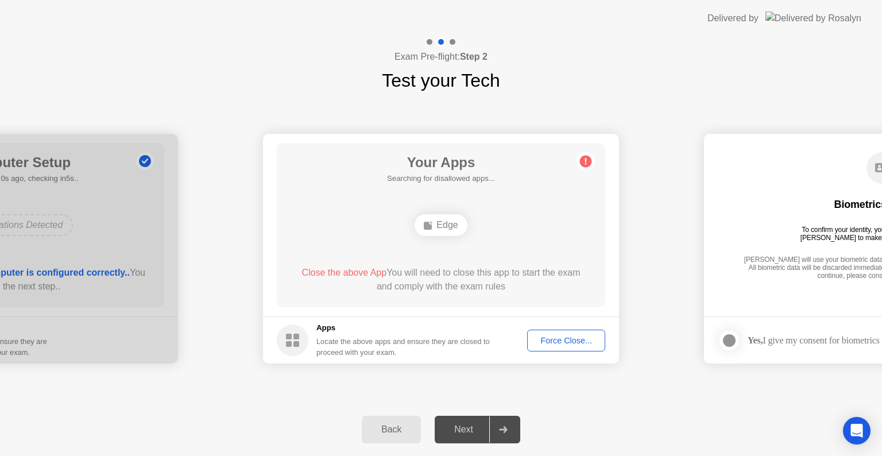
click at [565, 339] on div "Force Close..." at bounding box center [566, 340] width 70 height 9
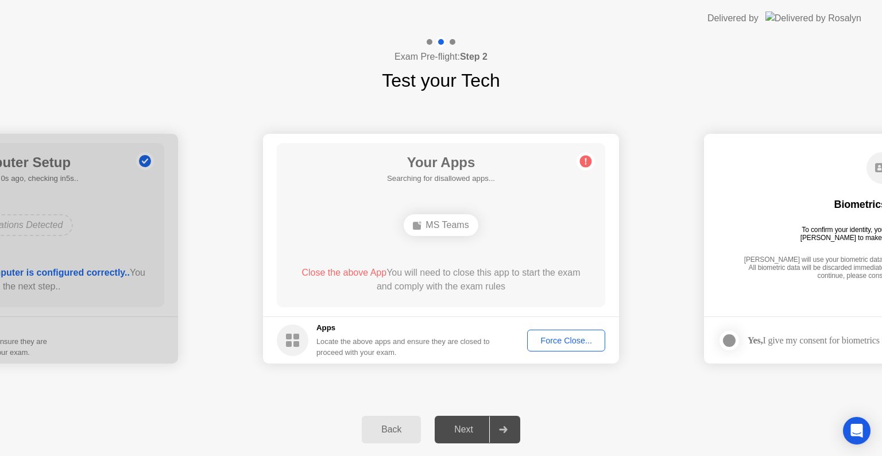
click at [526, 295] on div "Close the above App You will need to close this app to start the exam and compl…" at bounding box center [441, 282] width 296 height 32
click at [542, 341] on div "Force Close..." at bounding box center [566, 340] width 70 height 9
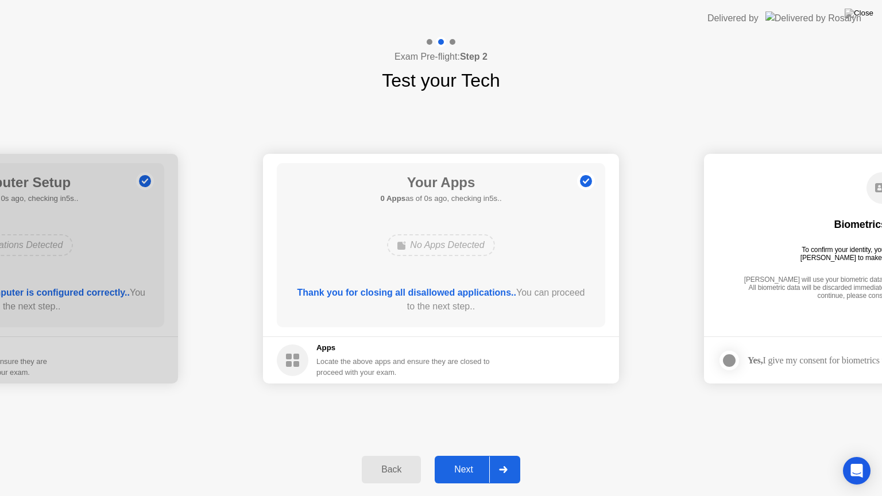
click at [563, 358] on footer "Apps Locate the above apps and ensure they are closed to proceed with your exam." at bounding box center [441, 359] width 356 height 47
click at [506, 455] on icon at bounding box center [503, 469] width 8 height 7
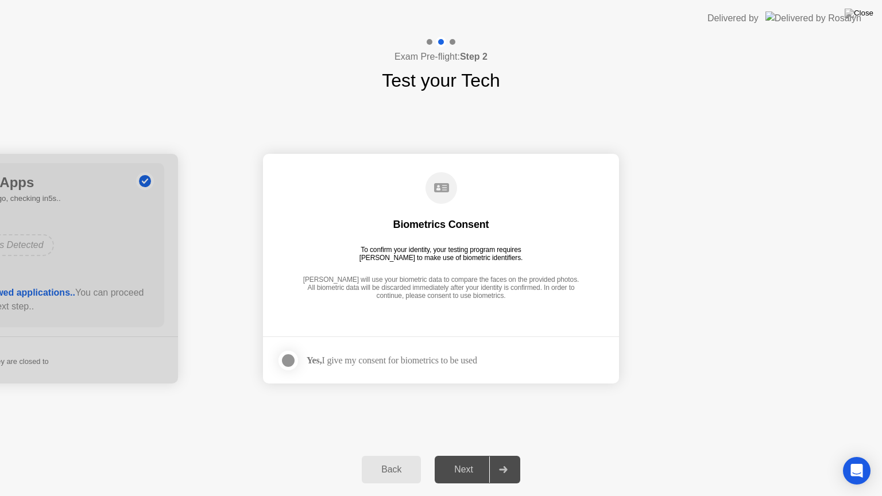
click at [284, 362] on div at bounding box center [288, 361] width 14 height 14
click at [501, 455] on icon at bounding box center [503, 469] width 9 height 7
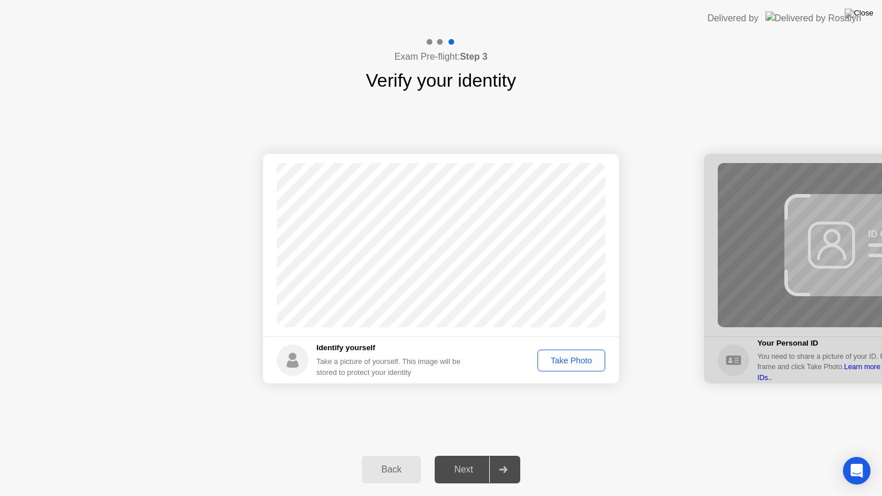
click at [560, 357] on div "Take Photo" at bounding box center [571, 360] width 60 height 9
click at [499, 455] on div at bounding box center [503, 469] width 28 height 26
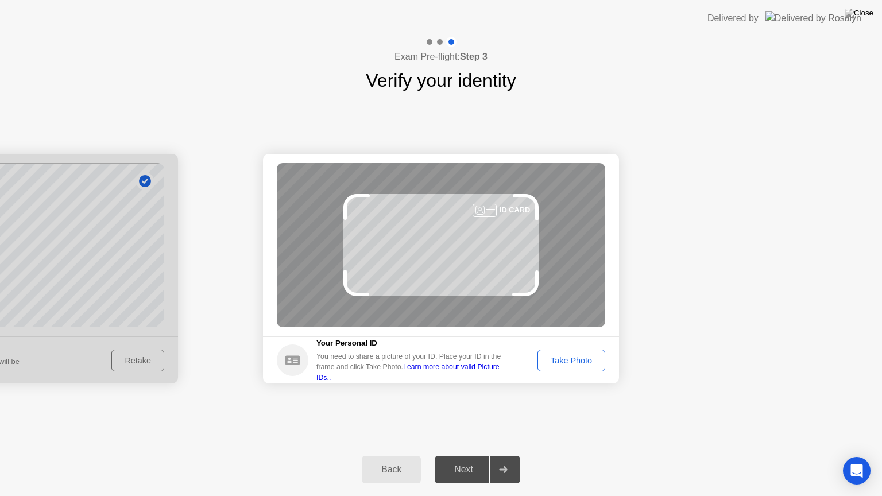
click at [592, 360] on div "Take Photo" at bounding box center [571, 360] width 60 height 9
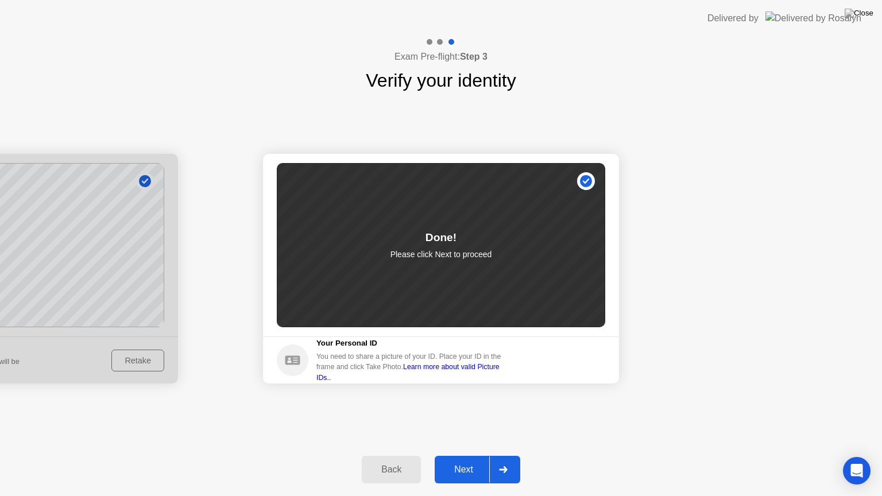
drag, startPoint x: 507, startPoint y: 445, endPoint x: 501, endPoint y: 466, distance: 20.9
click at [506, 447] on div "Back Next" at bounding box center [441, 469] width 882 height 53
click at [503, 455] on icon at bounding box center [503, 469] width 9 height 7
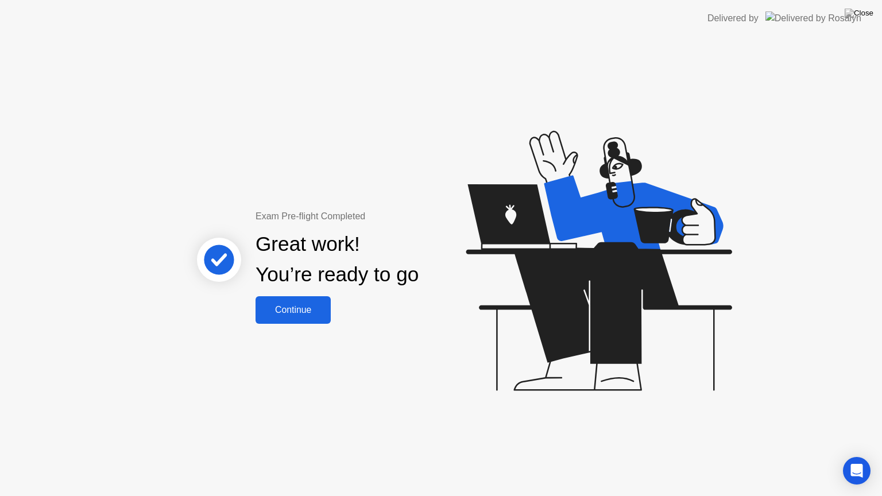
click at [311, 312] on div "Continue" at bounding box center [293, 310] width 68 height 10
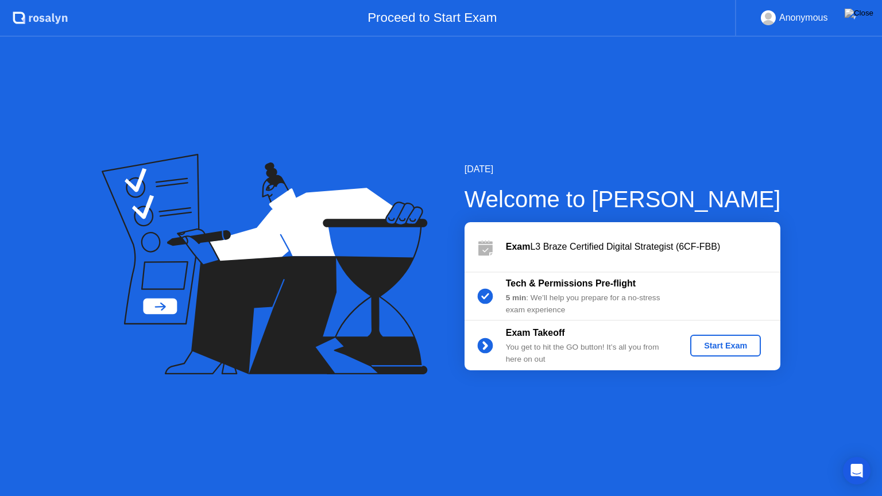
click at [722, 347] on div "Start Exam" at bounding box center [725, 345] width 61 height 9
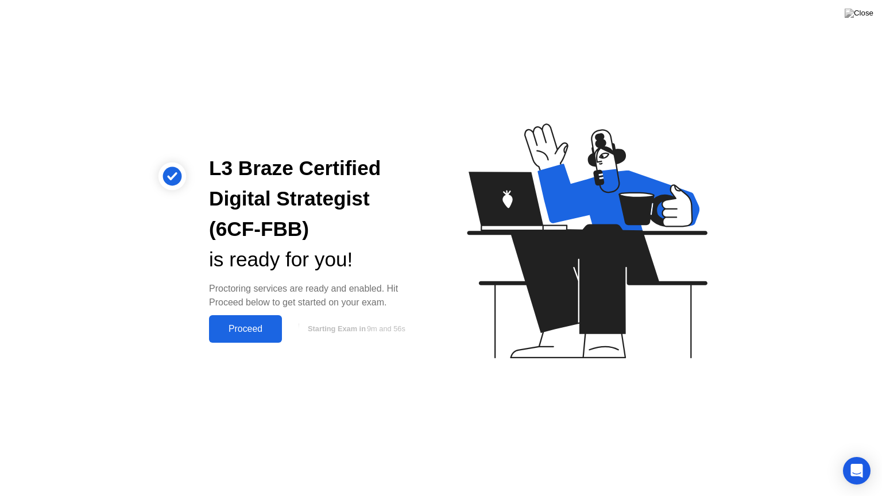
click at [255, 327] on div "Proceed" at bounding box center [245, 329] width 66 height 10
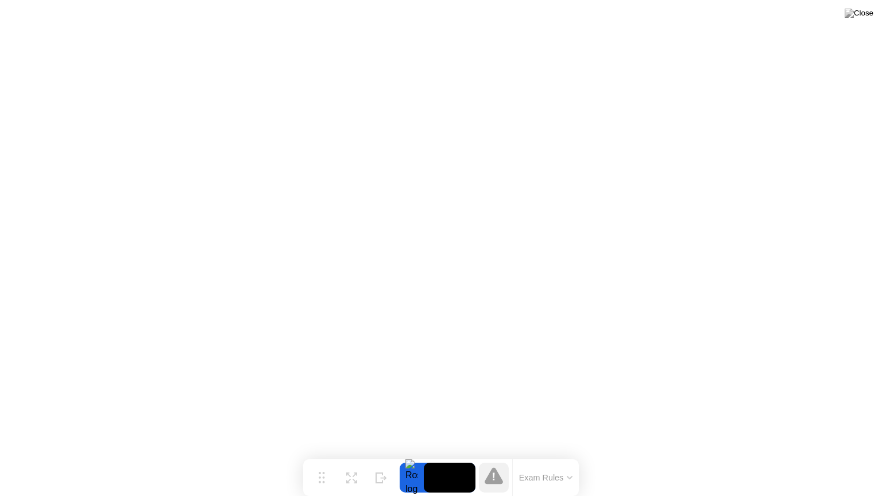
click at [530, 455] on div "Exam Rules" at bounding box center [545, 477] width 67 height 37
click at [532, 455] on button "Exam Rules" at bounding box center [546, 477] width 61 height 10
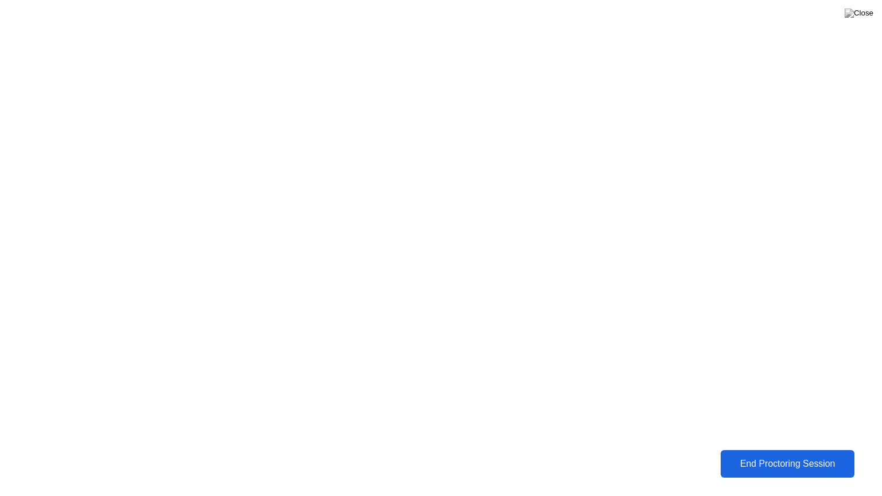
click at [764, 455] on div "End Proctoring Session" at bounding box center [787, 464] width 127 height 10
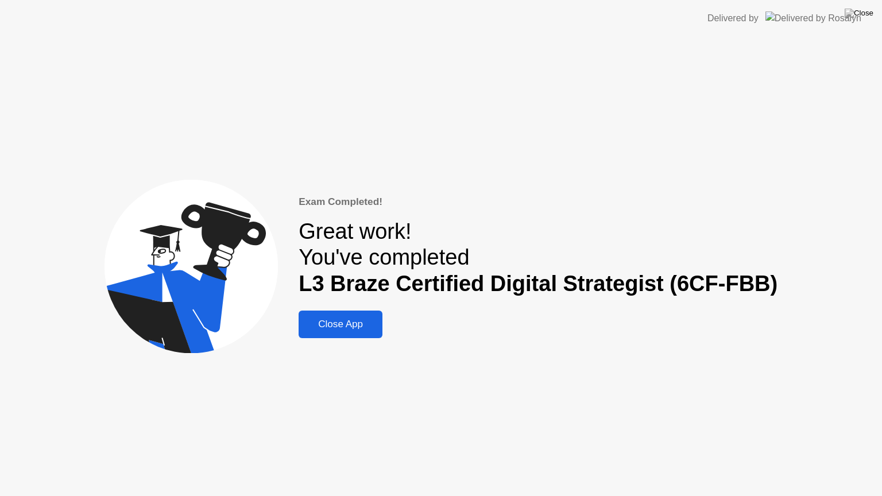
click at [359, 325] on div "Close App" at bounding box center [340, 324] width 77 height 11
